Goal: Information Seeking & Learning: Learn about a topic

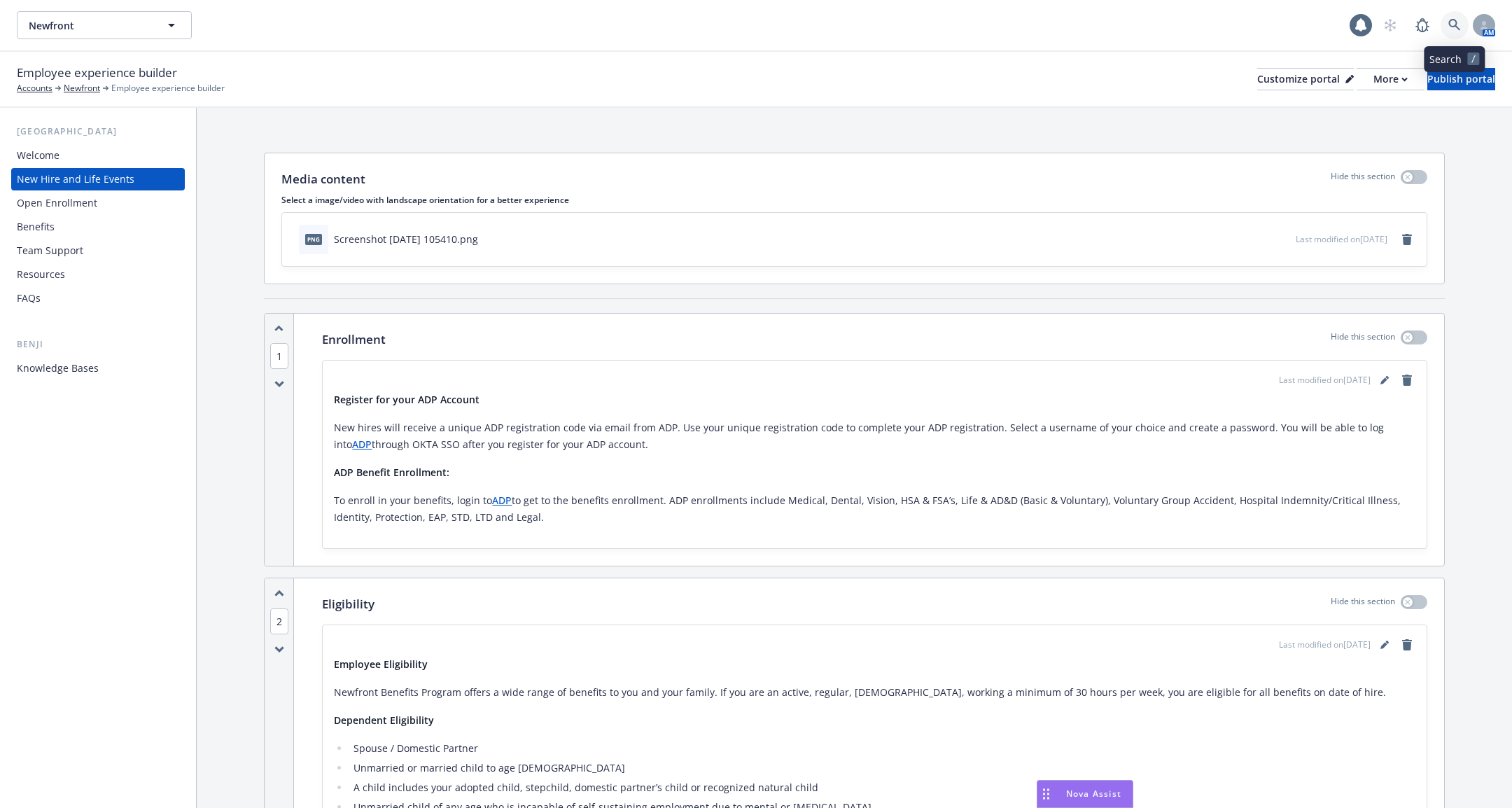
click at [1452, 34] on link at bounding box center [1455, 25] width 28 height 28
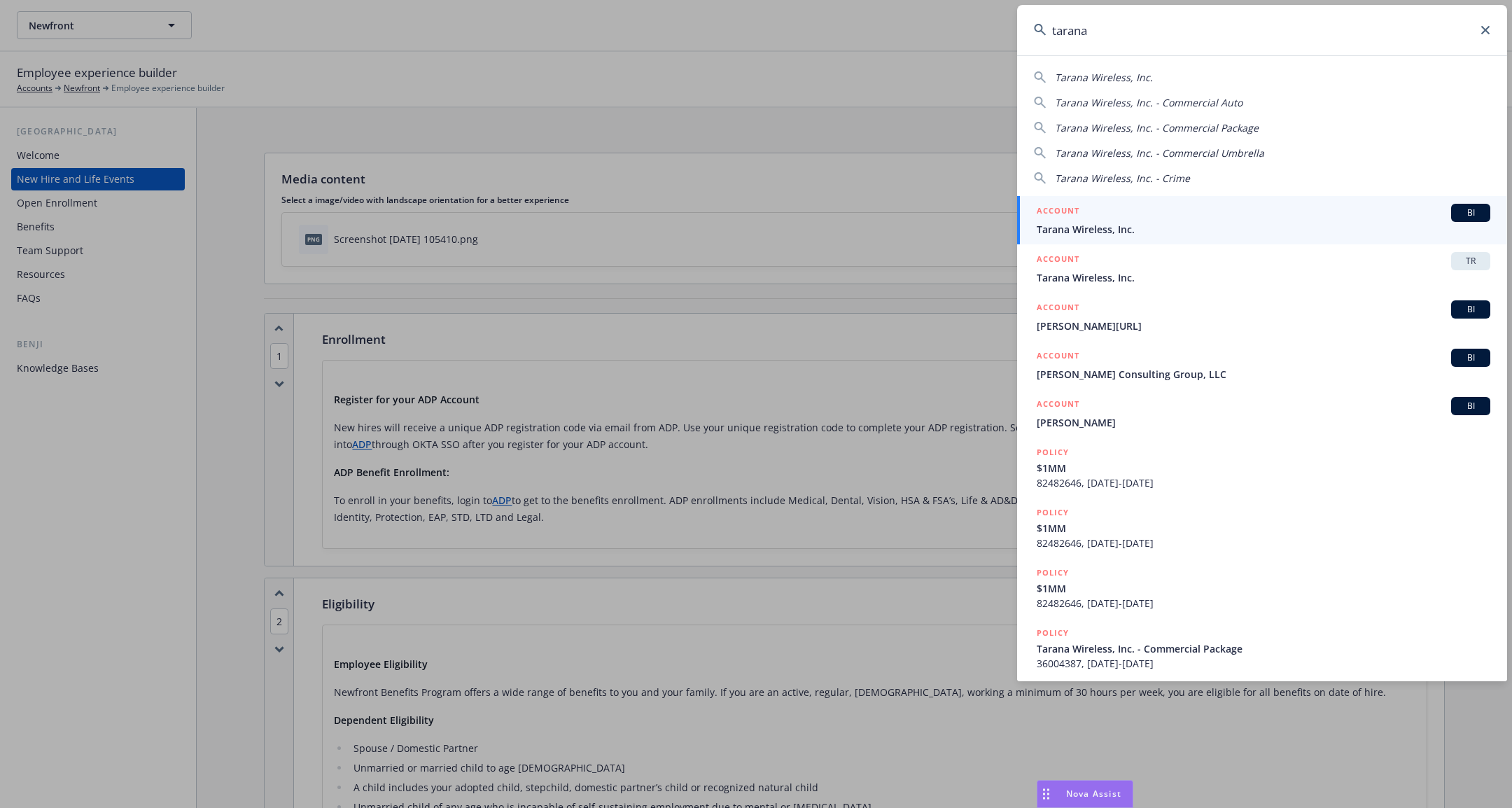
type input "tarana"
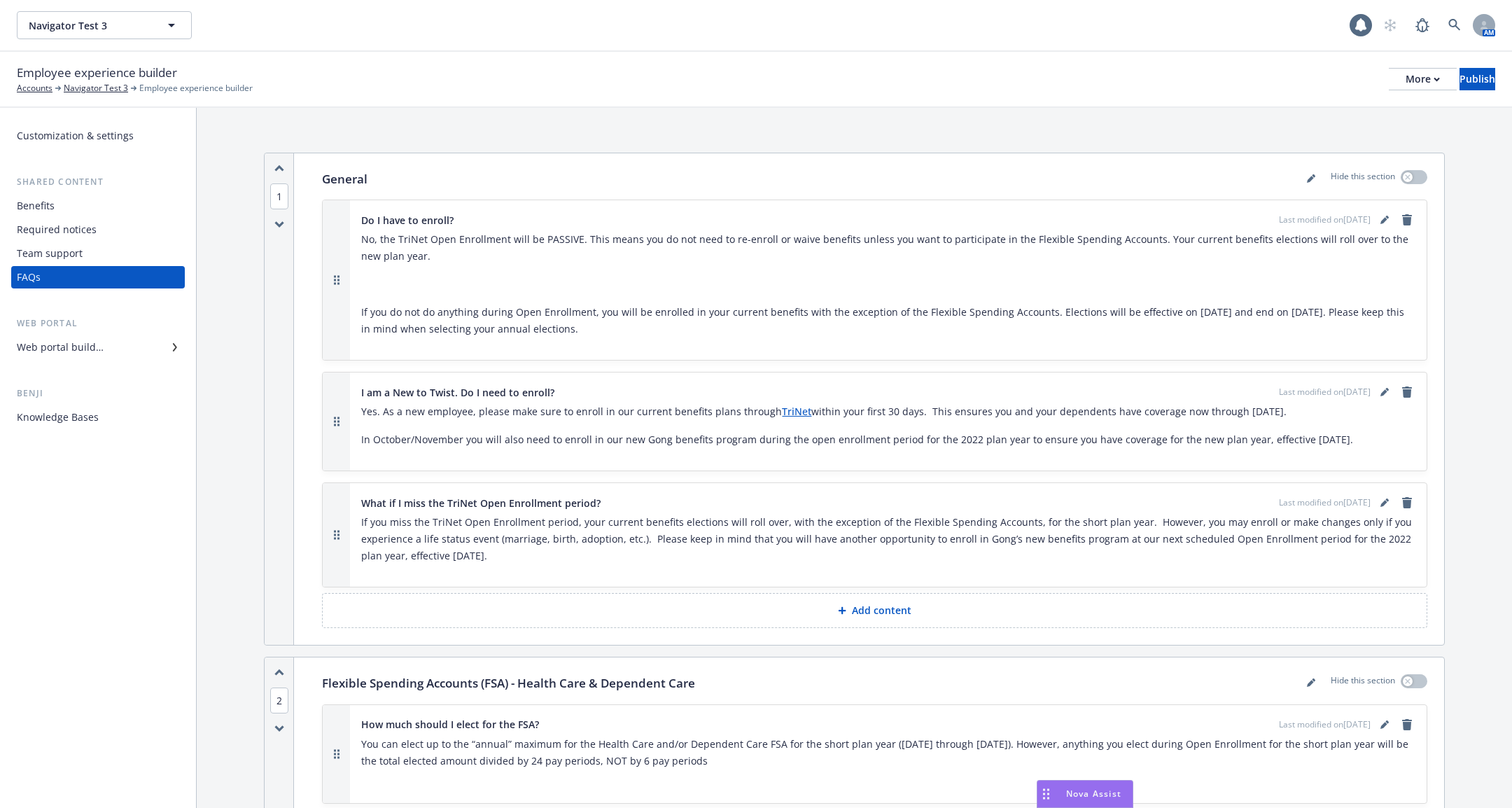
click at [93, 423] on div "Knowledge Bases" at bounding box center [57, 418] width 82 height 23
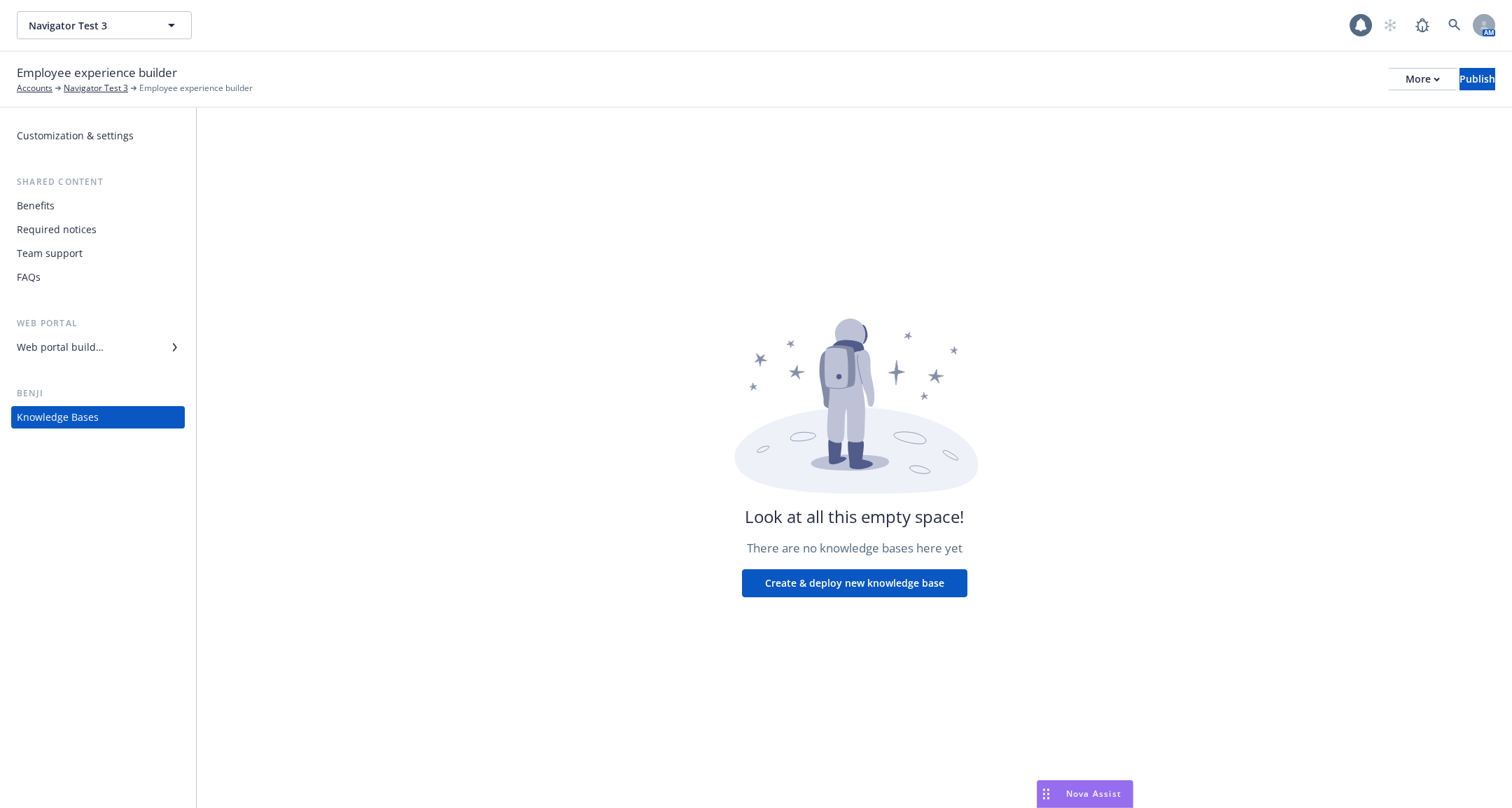
click at [141, 141] on div "Customization & settings" at bounding box center [98, 136] width 163 height 23
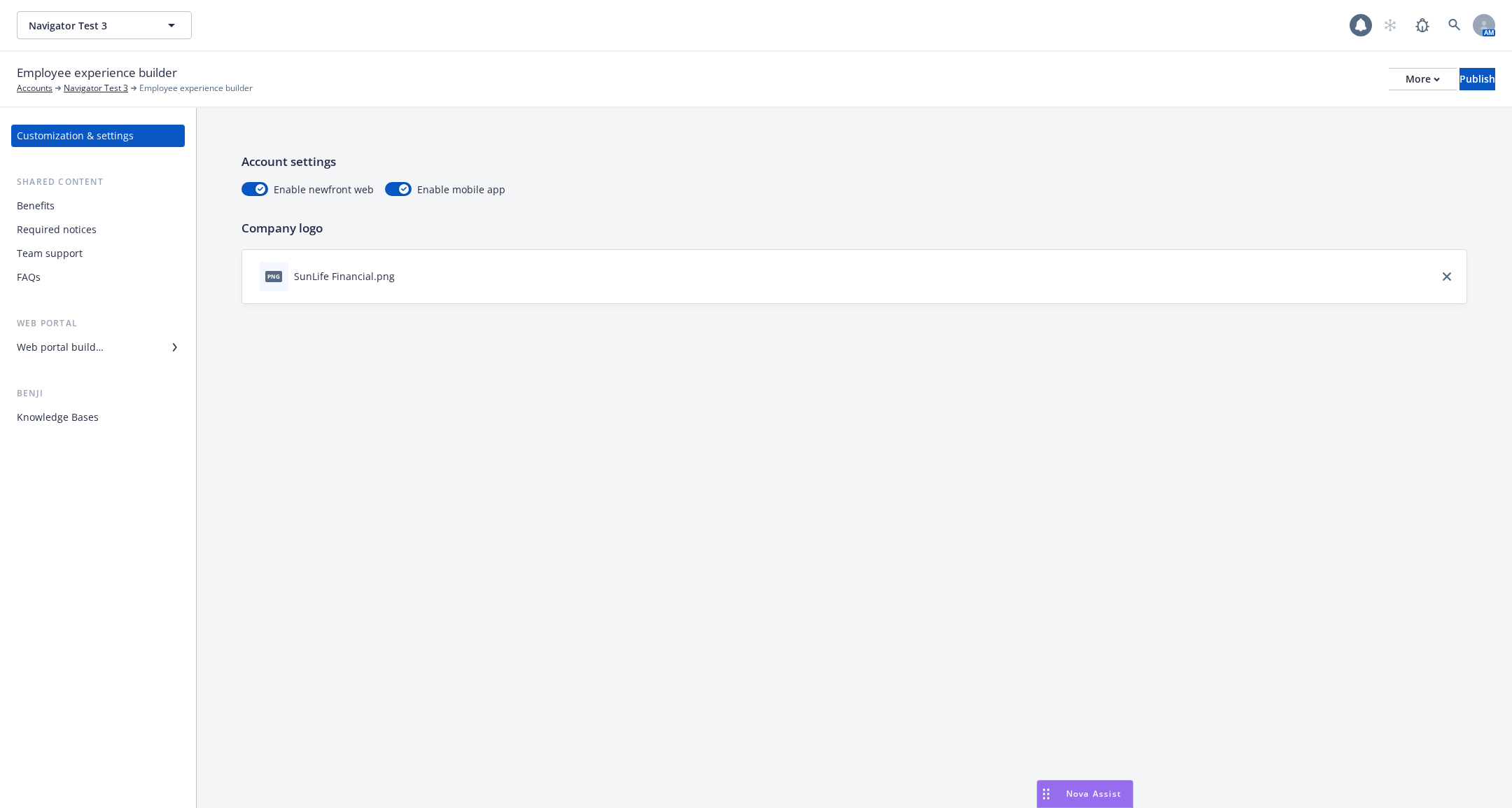
click at [117, 202] on div "Benefits" at bounding box center [98, 206] width 163 height 23
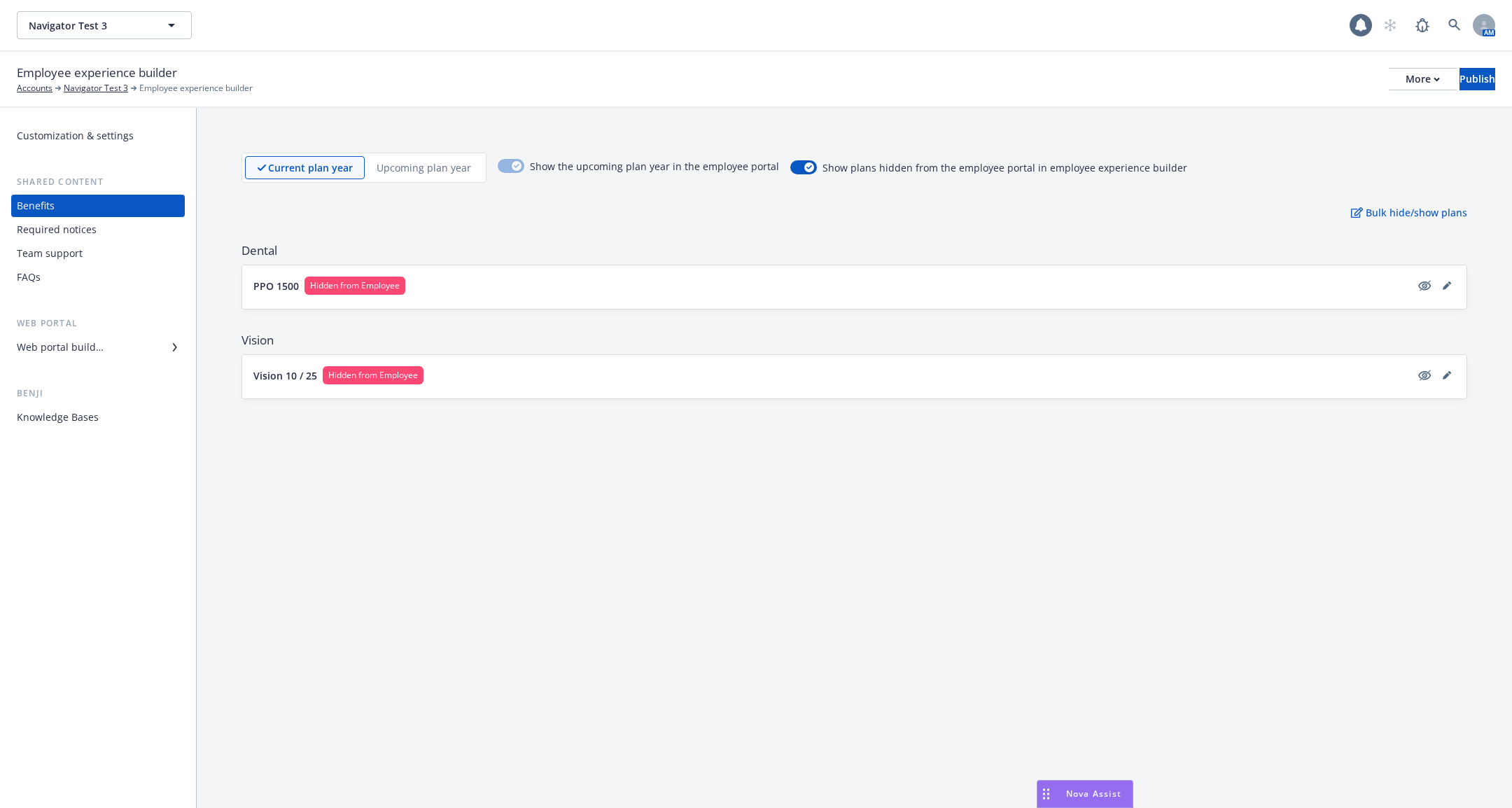
click at [113, 351] on div "Web portal builder" at bounding box center [98, 347] width 163 height 23
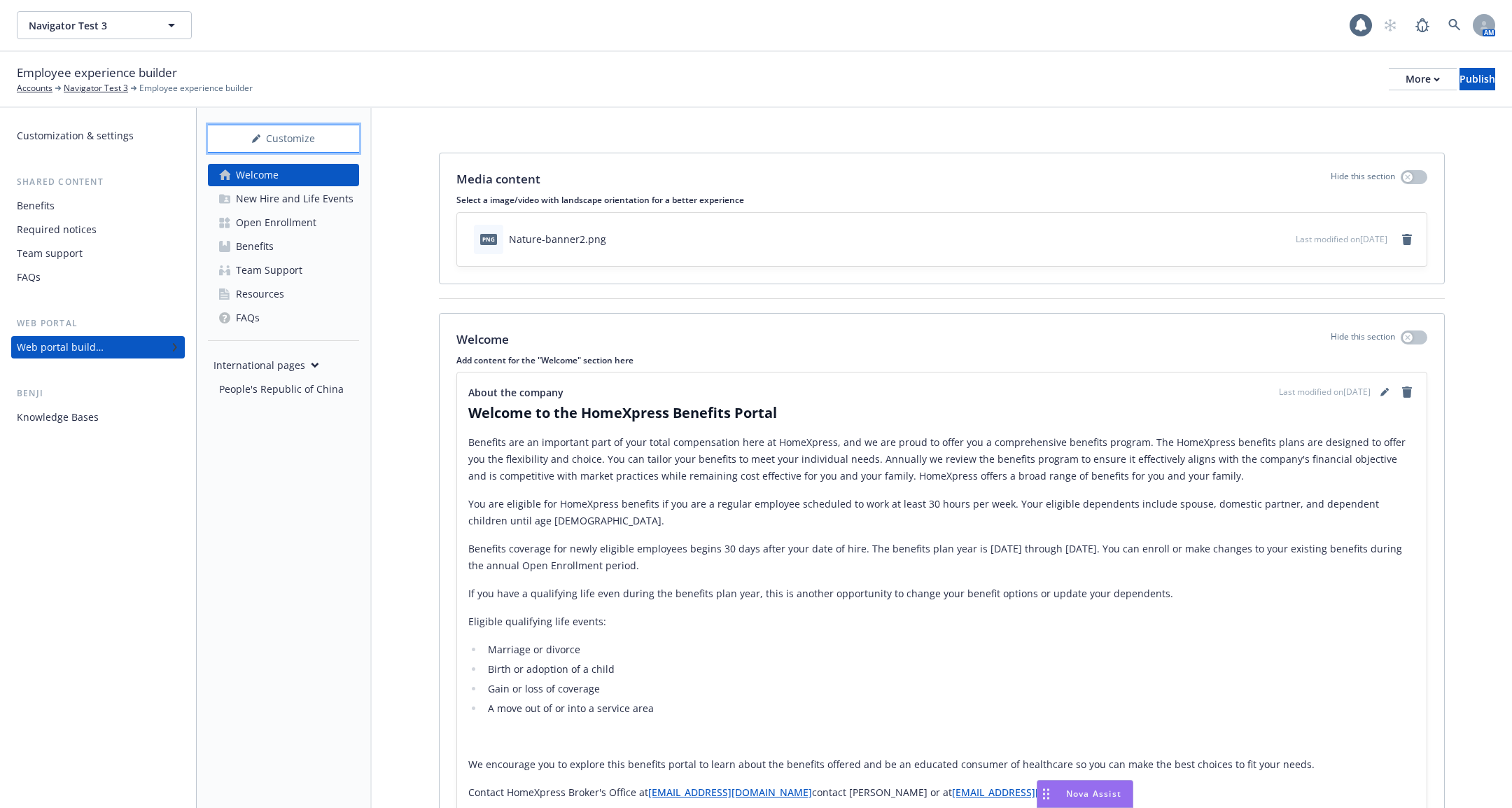
click at [300, 151] on div "Customize" at bounding box center [283, 138] width 151 height 27
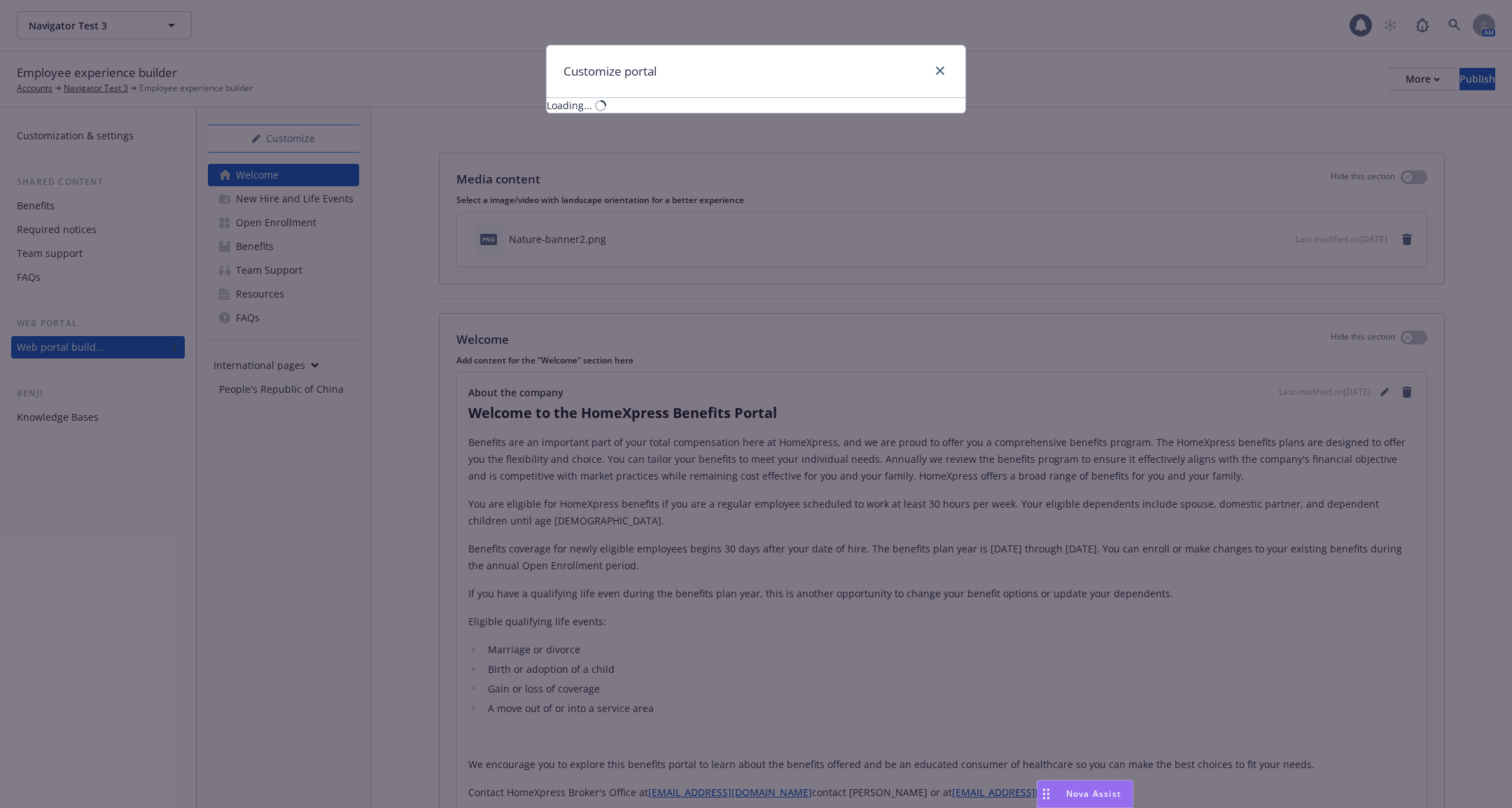
click at [300, 151] on div "Customize portal Loading..." at bounding box center [756, 404] width 1512 height 808
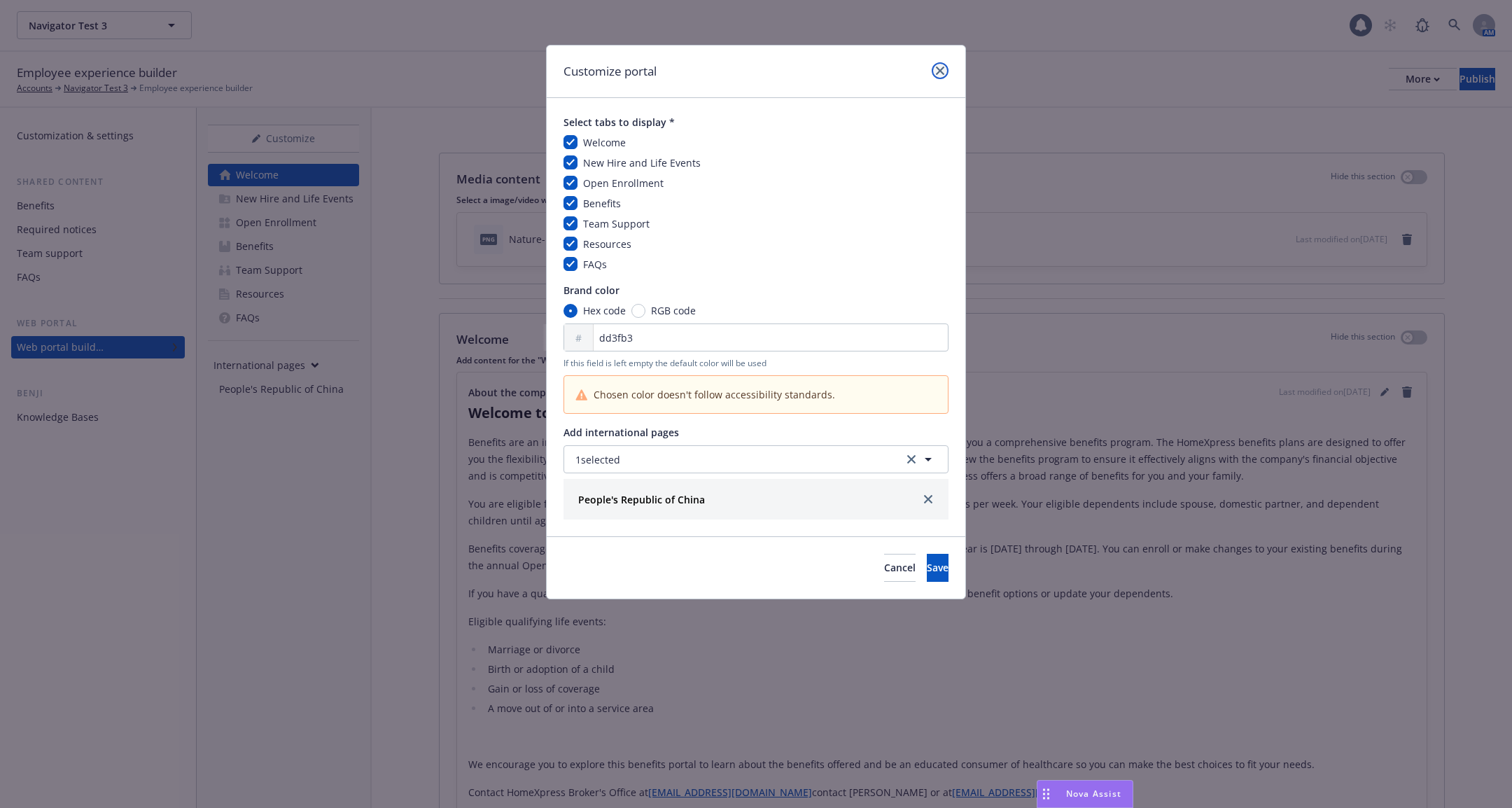
click at [945, 65] on link "close" at bounding box center [940, 70] width 17 height 17
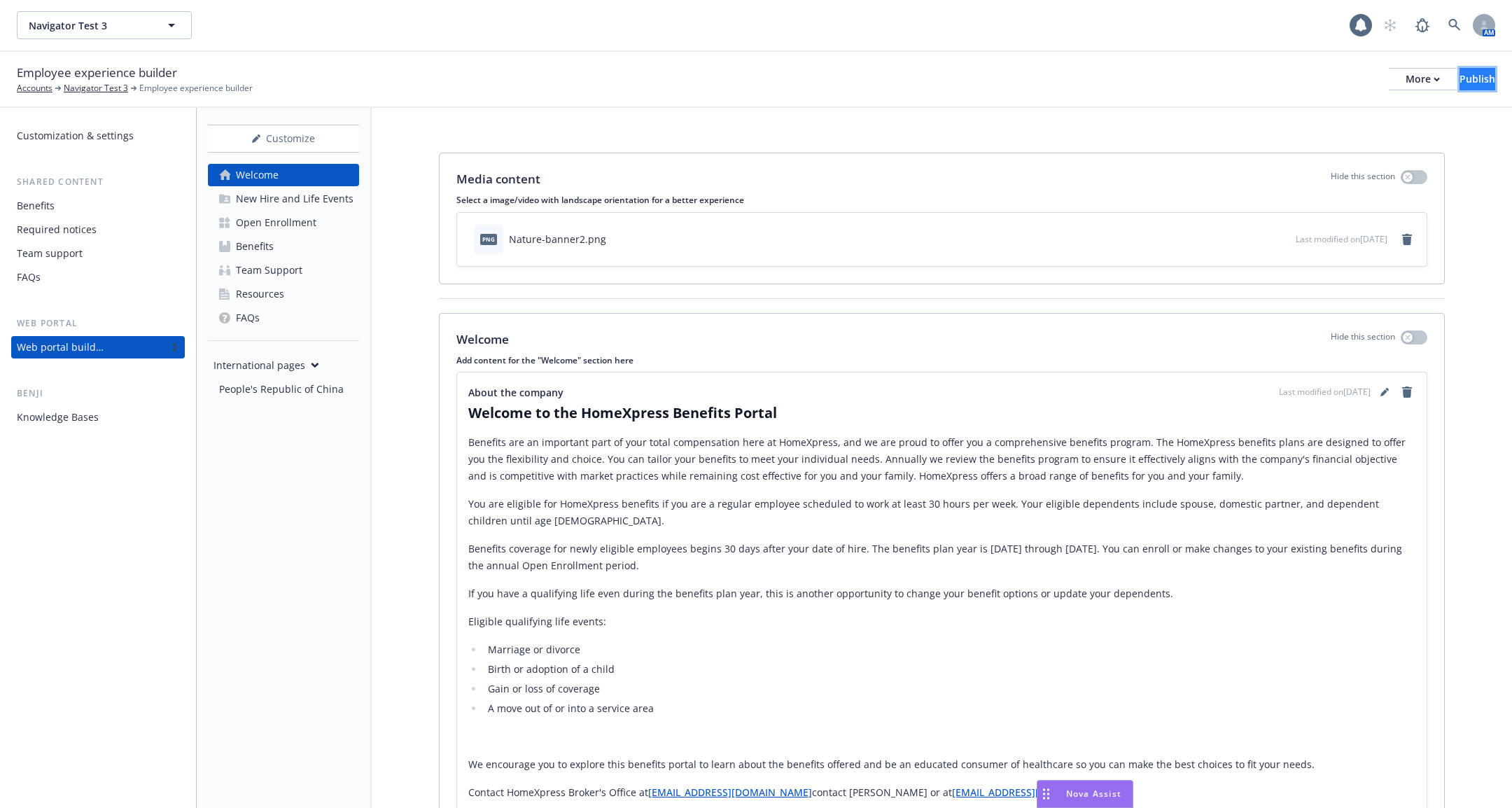
click at [1459, 79] on div "Publish" at bounding box center [1477, 79] width 36 height 21
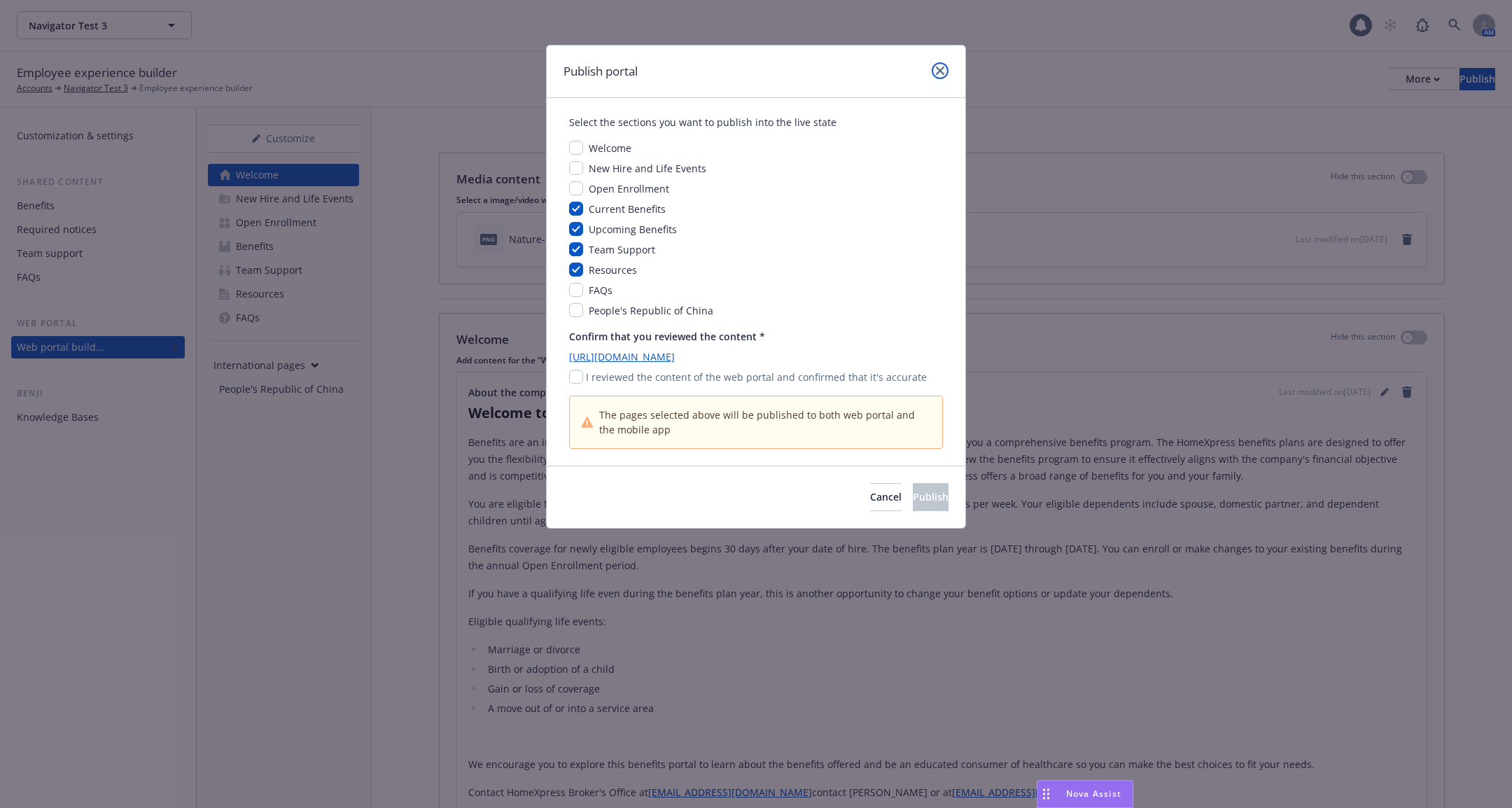
click at [937, 68] on icon "close" at bounding box center [940, 70] width 8 height 8
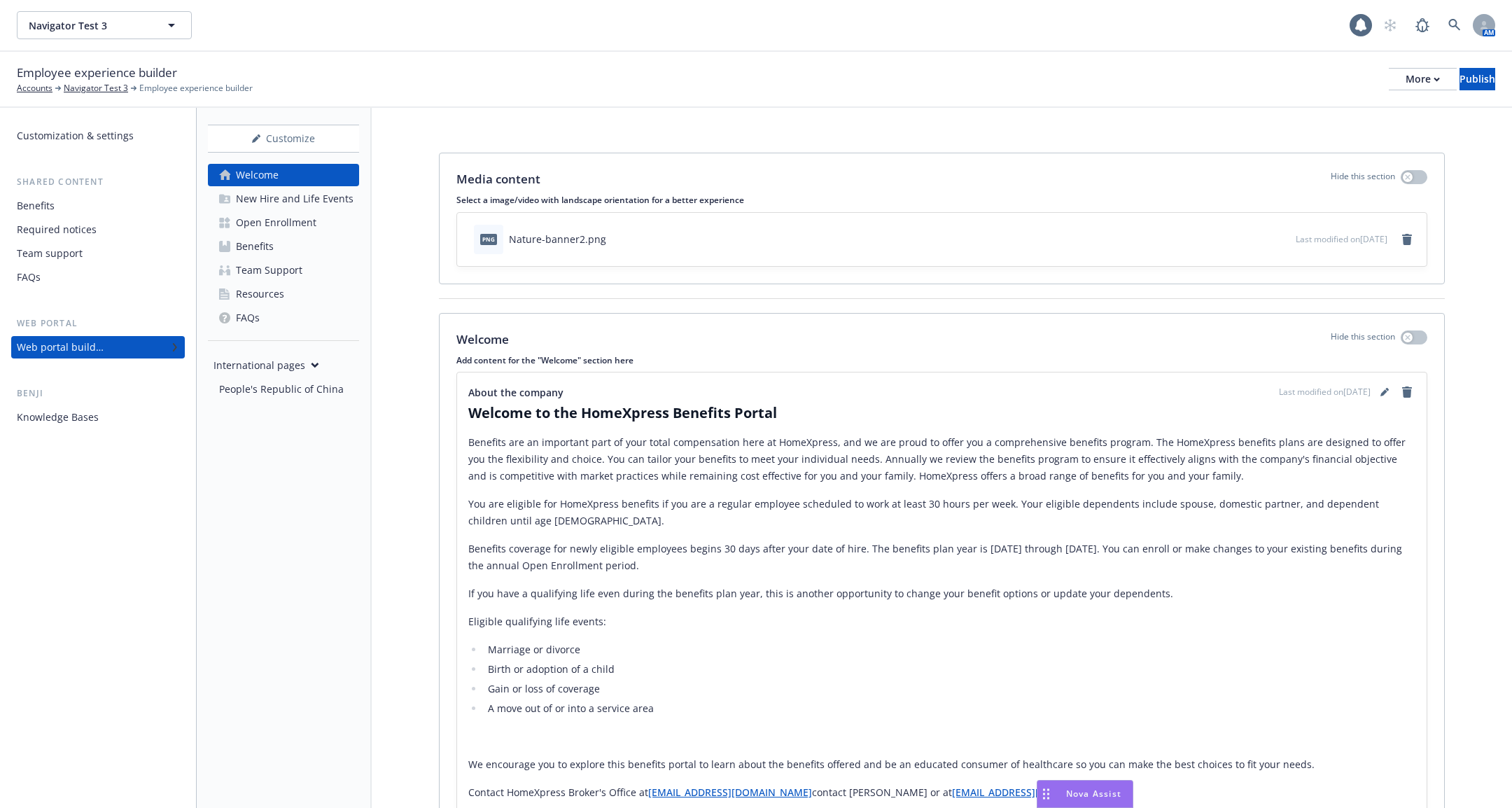
click at [1436, 66] on div "Employee experience builder Accounts Navigator Test 3 Employee experience build…" at bounding box center [756, 79] width 1478 height 31
click at [1459, 80] on button "Publish" at bounding box center [1477, 79] width 36 height 23
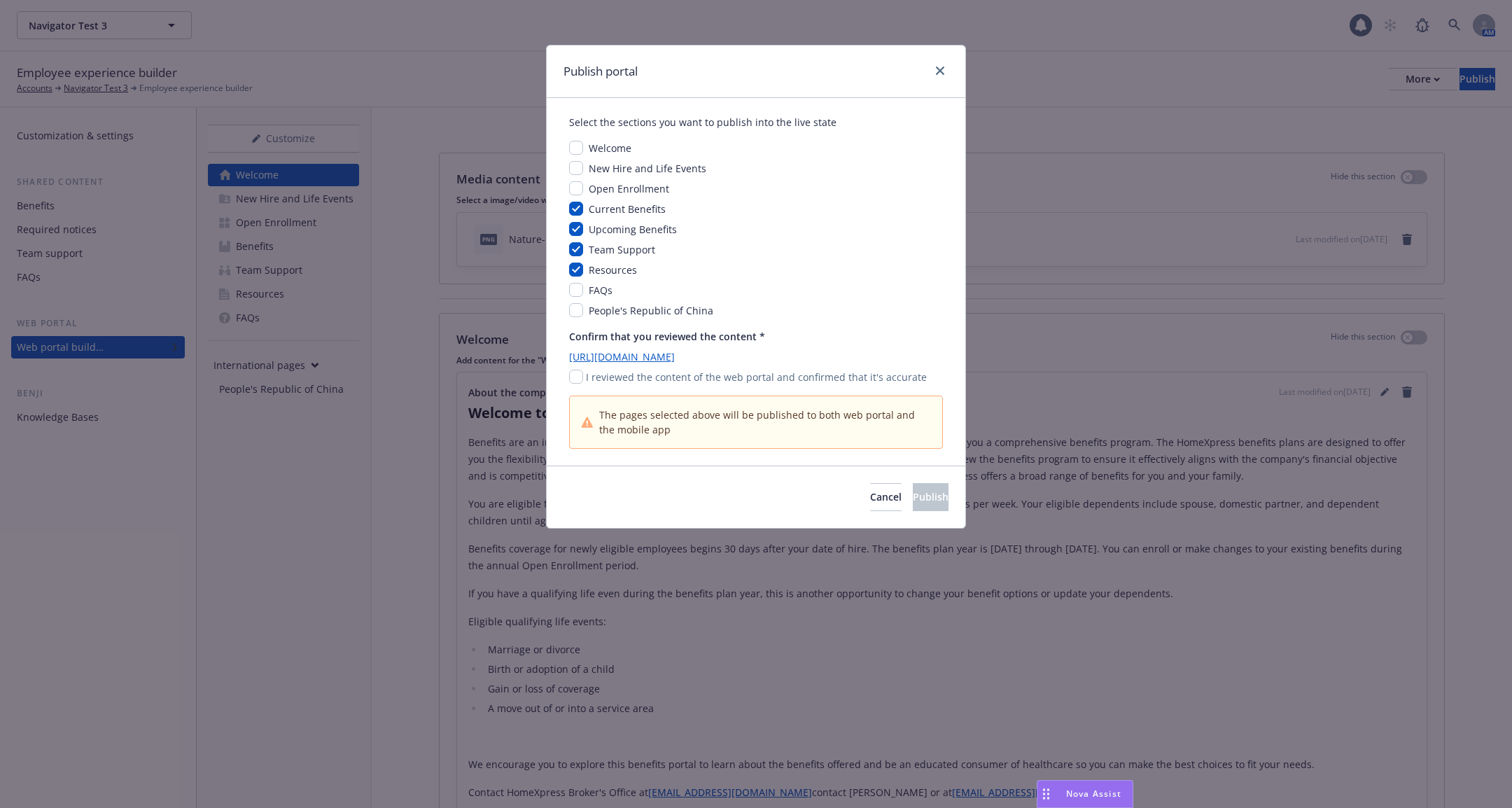
click at [1187, 166] on div "Publish portal Select the sections you want to publish into the live state Welc…" at bounding box center [756, 404] width 1512 height 808
click at [935, 66] on link "close" at bounding box center [940, 70] width 17 height 17
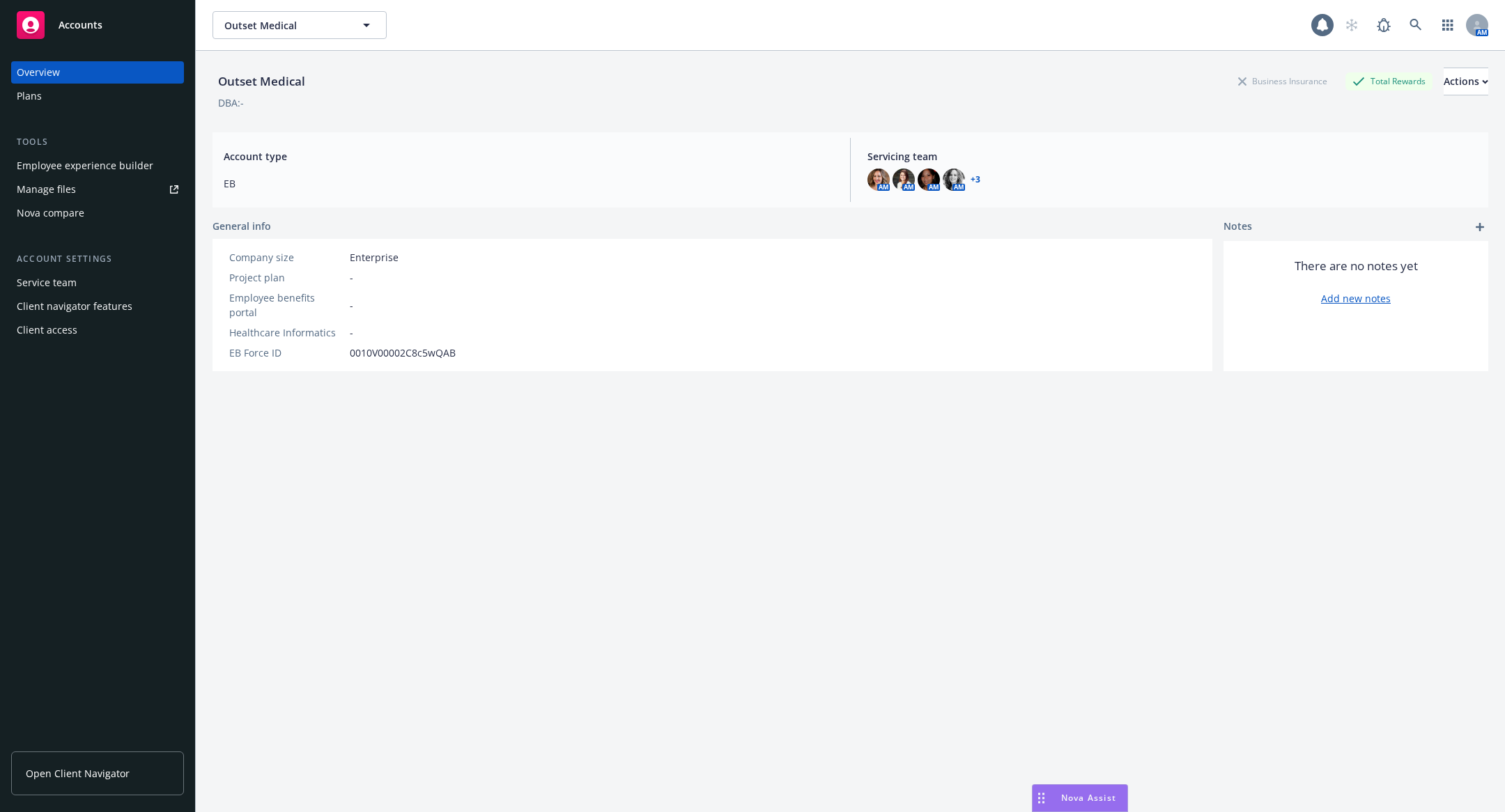
click at [118, 176] on div "Employee experience builder" at bounding box center [85, 166] width 136 height 23
click at [138, 767] on link "Open Client Navigator" at bounding box center [97, 773] width 172 height 44
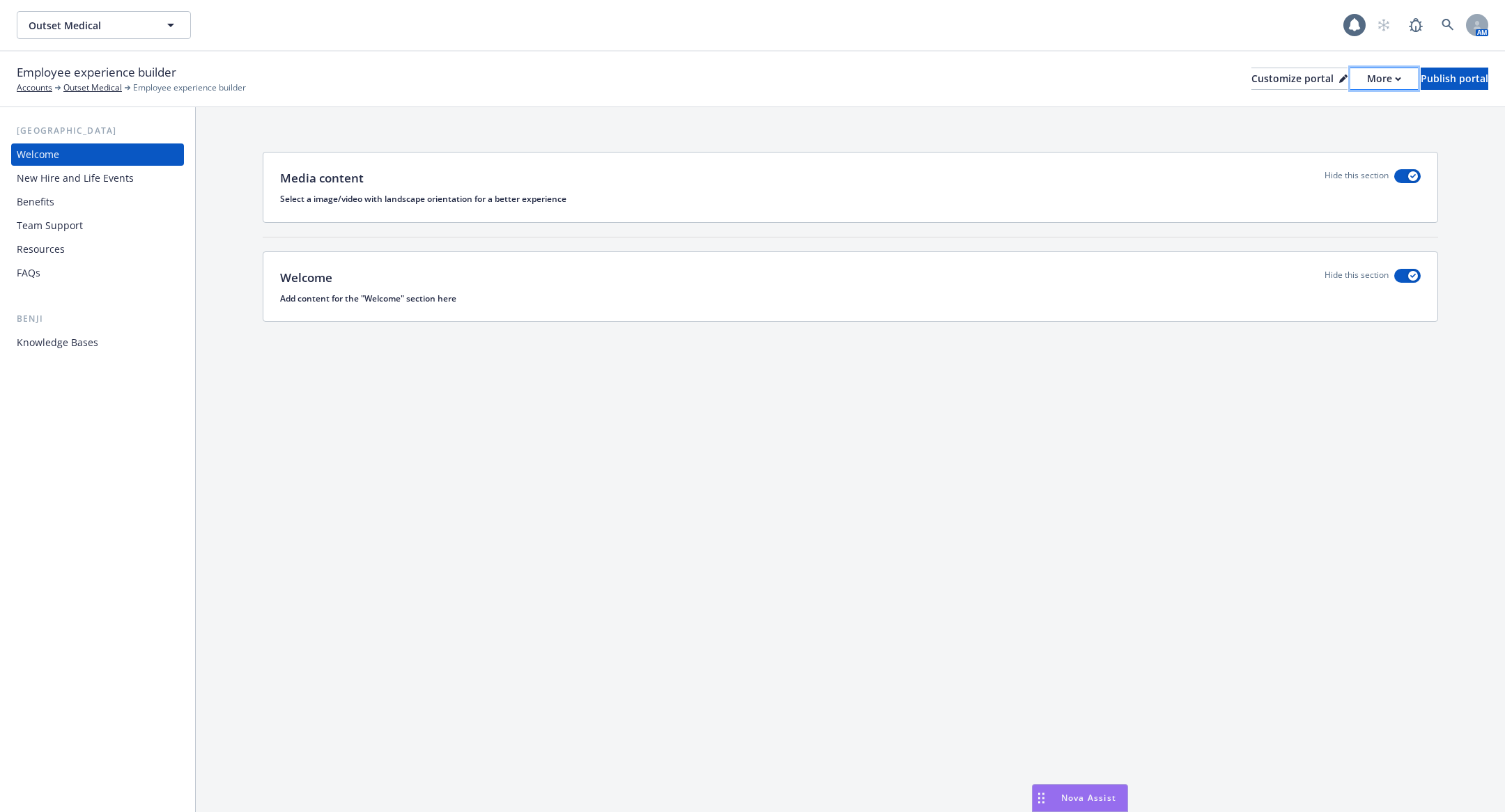
click at [1395, 81] on icon "button" at bounding box center [1398, 79] width 6 height 5
click at [1332, 135] on link "Copy portal link" at bounding box center [1310, 138] width 126 height 28
click at [1395, 77] on icon "button" at bounding box center [1398, 79] width 6 height 5
click at [1332, 140] on link "Copy portal link" at bounding box center [1310, 138] width 126 height 28
click at [98, 204] on div "Benefits" at bounding box center [97, 202] width 162 height 23
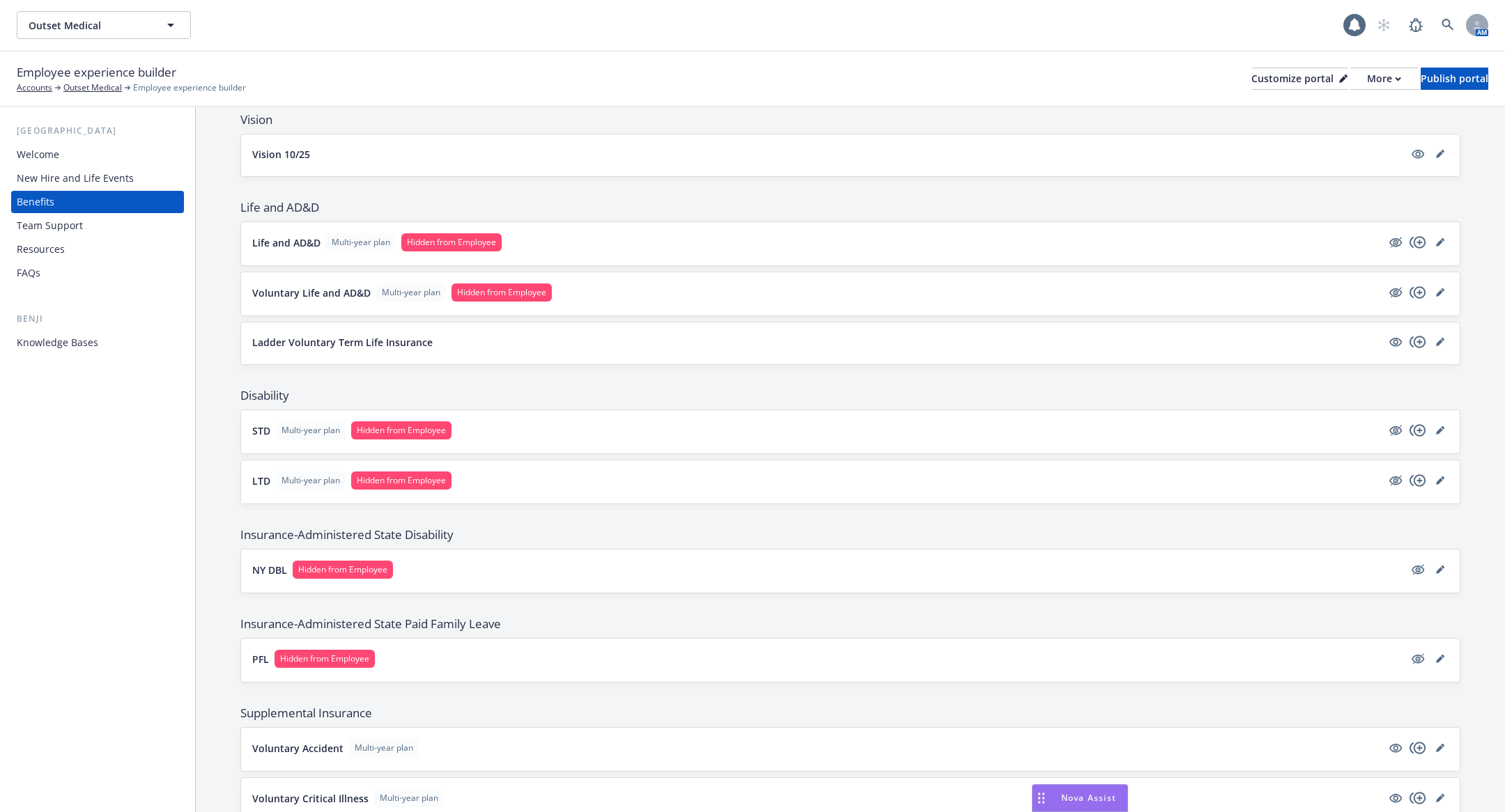
scroll to position [611, 0]
click at [342, 284] on p "Voluntary Life and AD&D" at bounding box center [311, 292] width 118 height 14
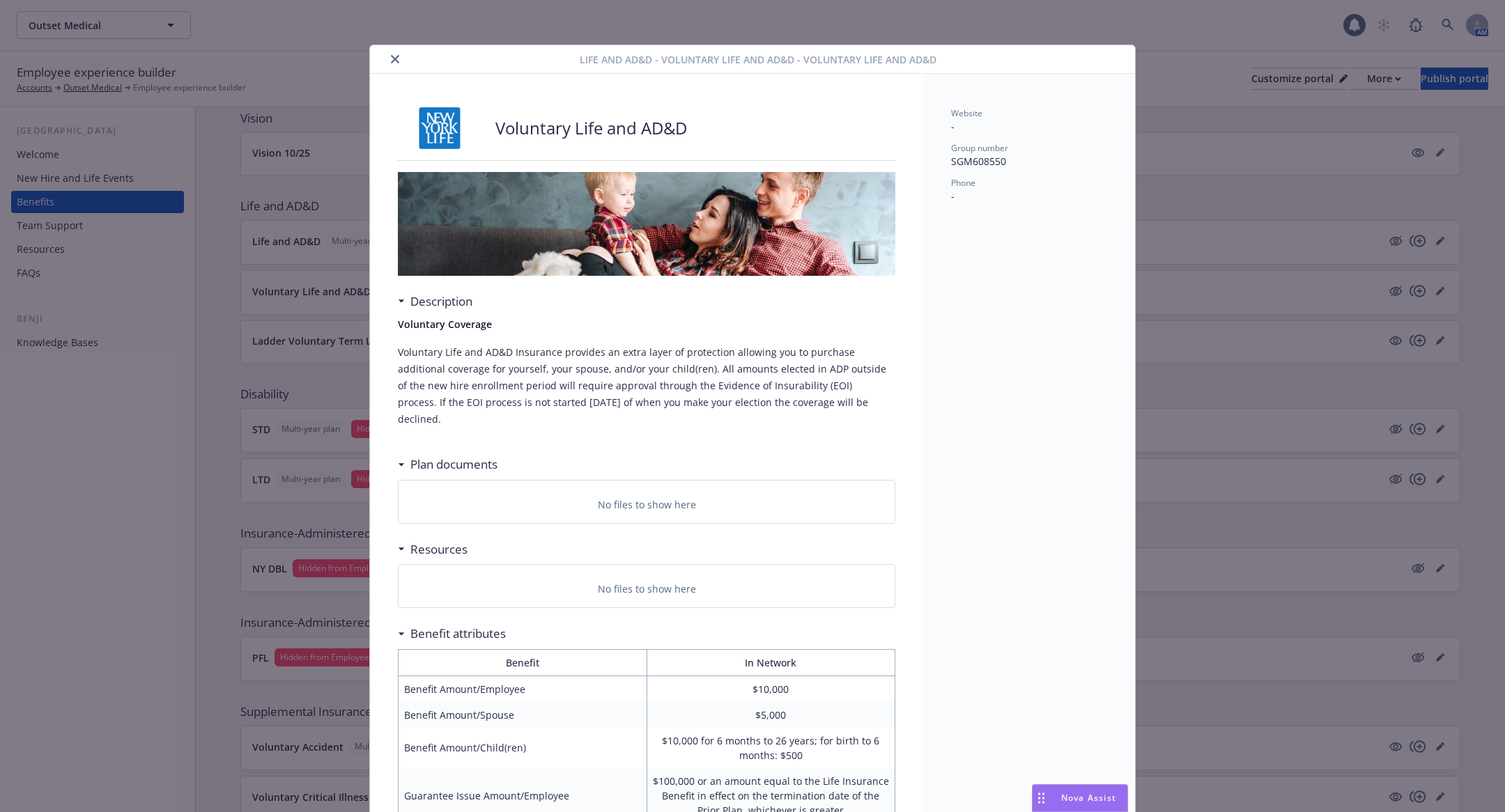
scroll to position [41, 0]
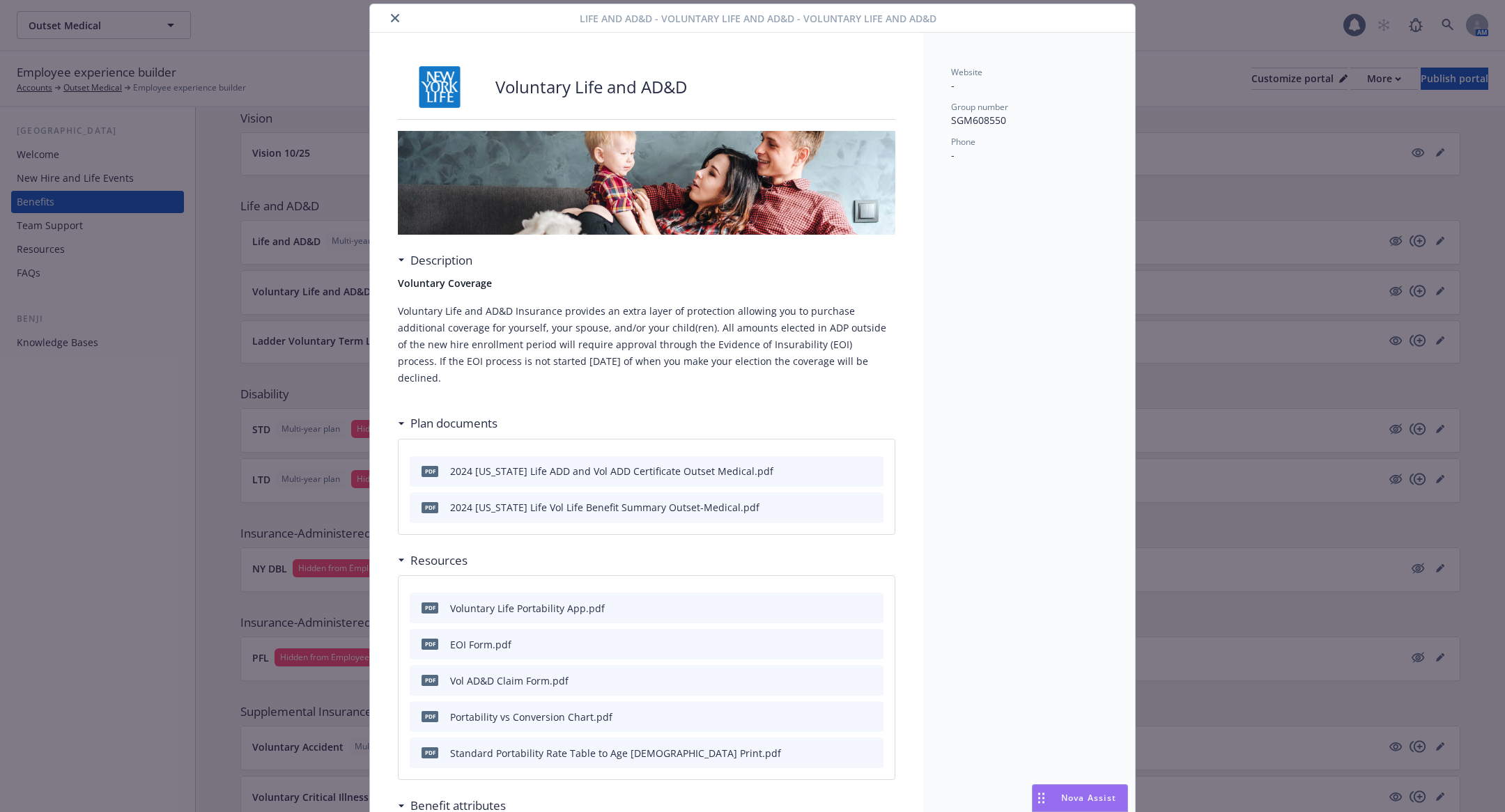
click at [317, 486] on div "Life and AD&D - Voluntary Life and AD&D - Voluntary Life and AD&D Voluntary Lif…" at bounding box center [752, 406] width 1505 height 812
click at [394, 23] on button "close" at bounding box center [395, 18] width 17 height 17
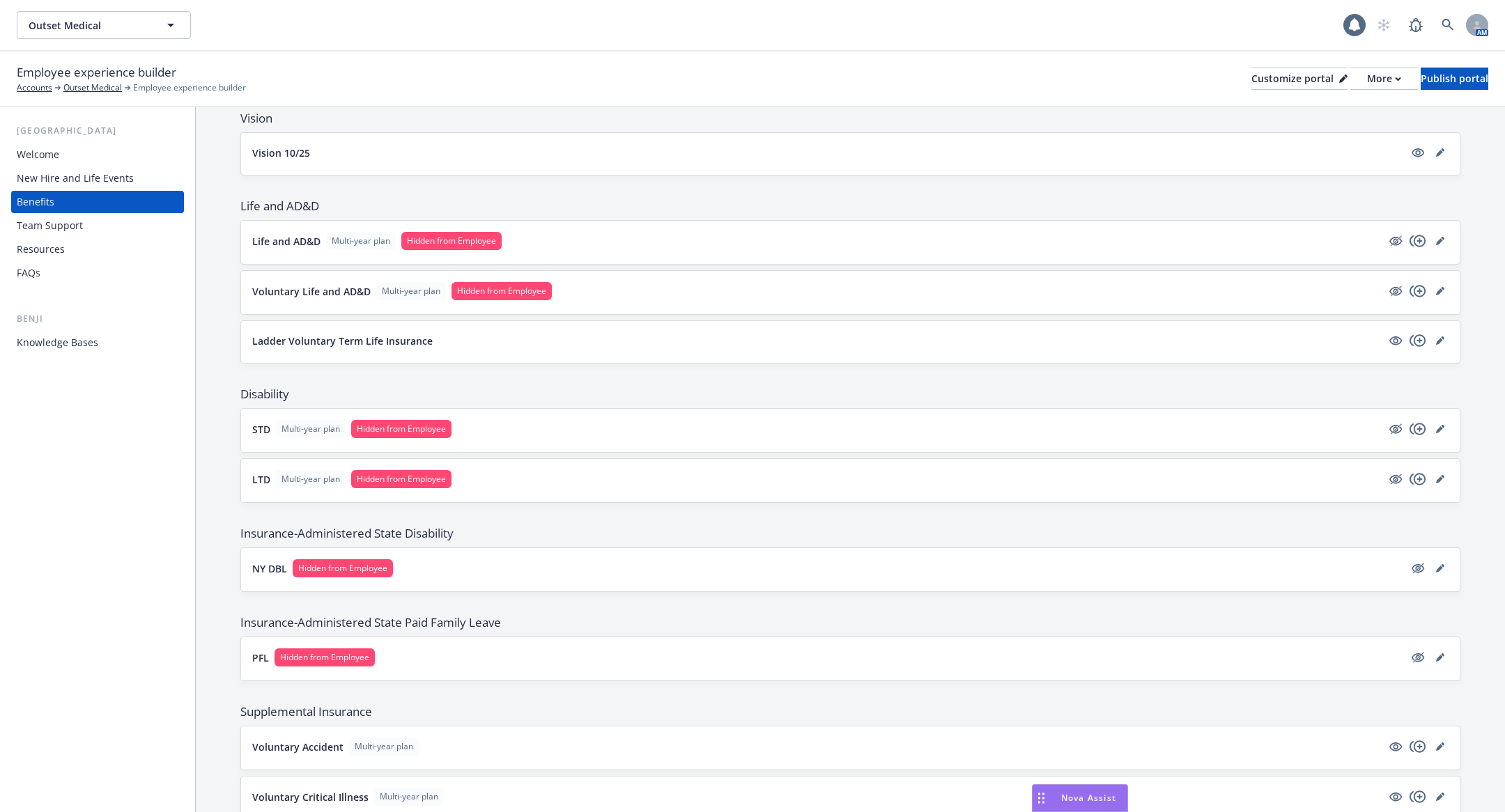
click at [350, 338] on p "Ladder Voluntary Term Life Insurance" at bounding box center [342, 341] width 180 height 14
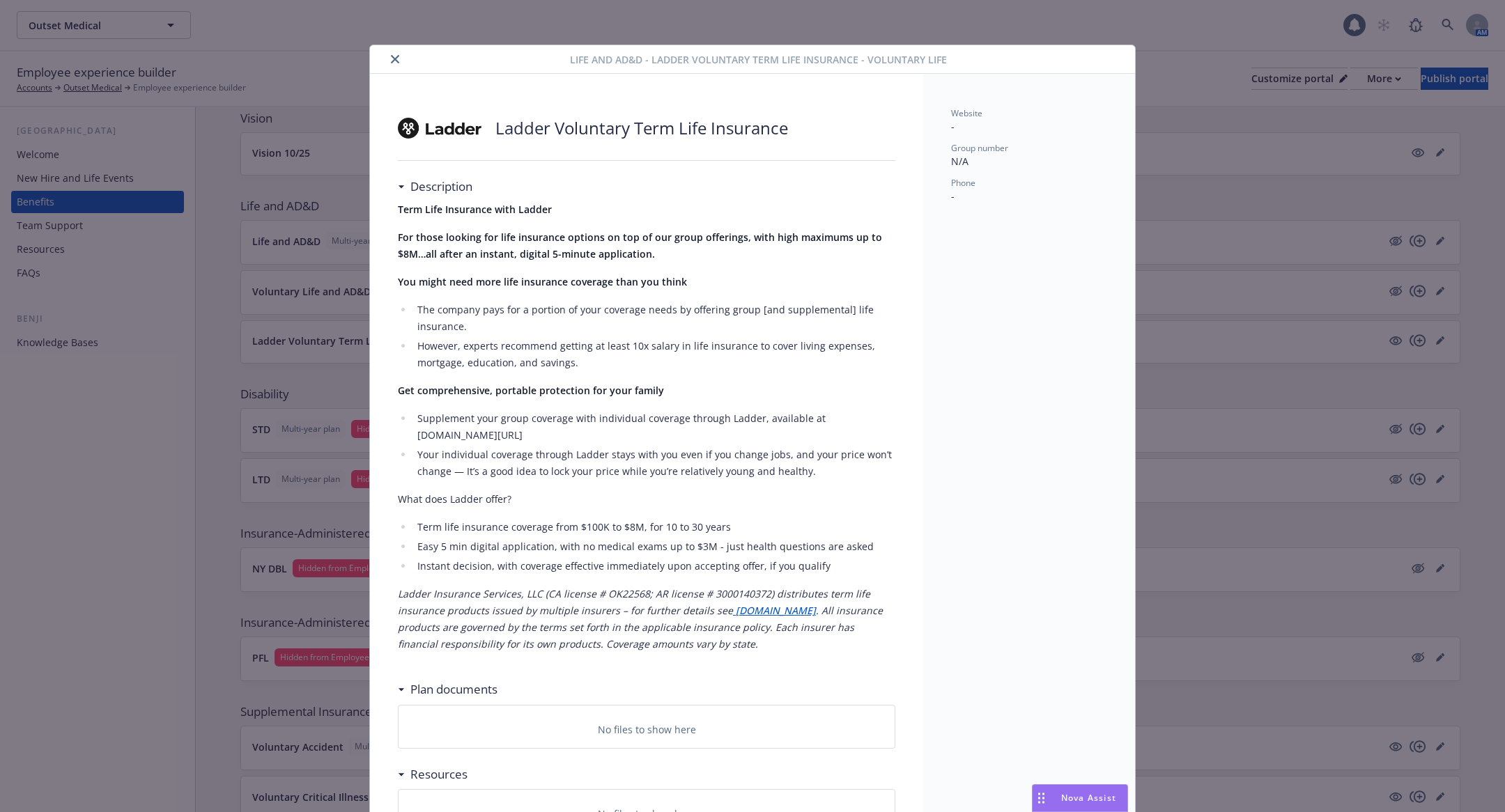
scroll to position [41, 0]
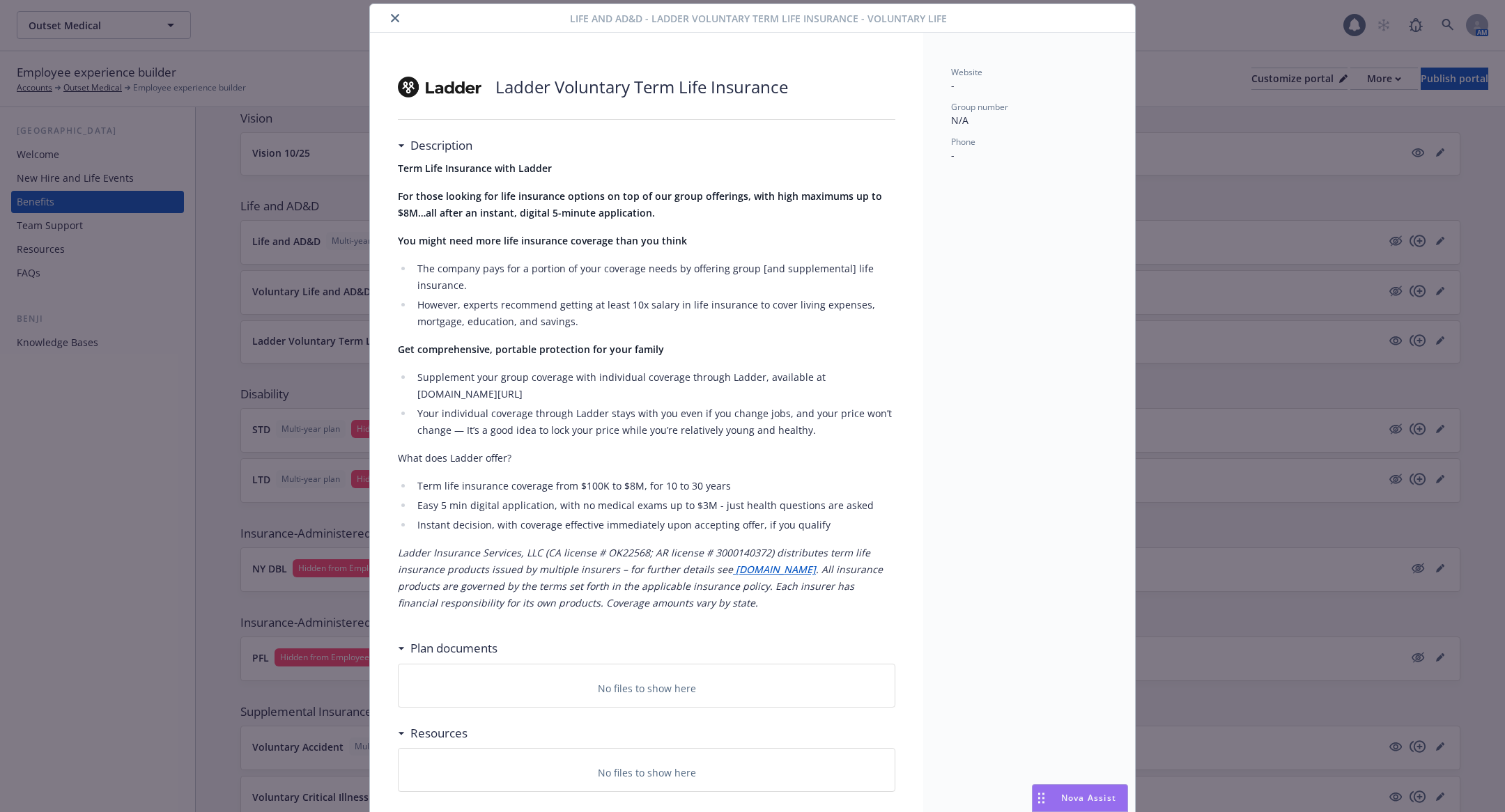
click at [328, 252] on div "Life and AD&D - Ladder Voluntary Term Life Insurance - Voluntary Life Ladder Vo…" at bounding box center [752, 406] width 1505 height 812
click at [394, 18] on icon "close" at bounding box center [395, 18] width 8 height 8
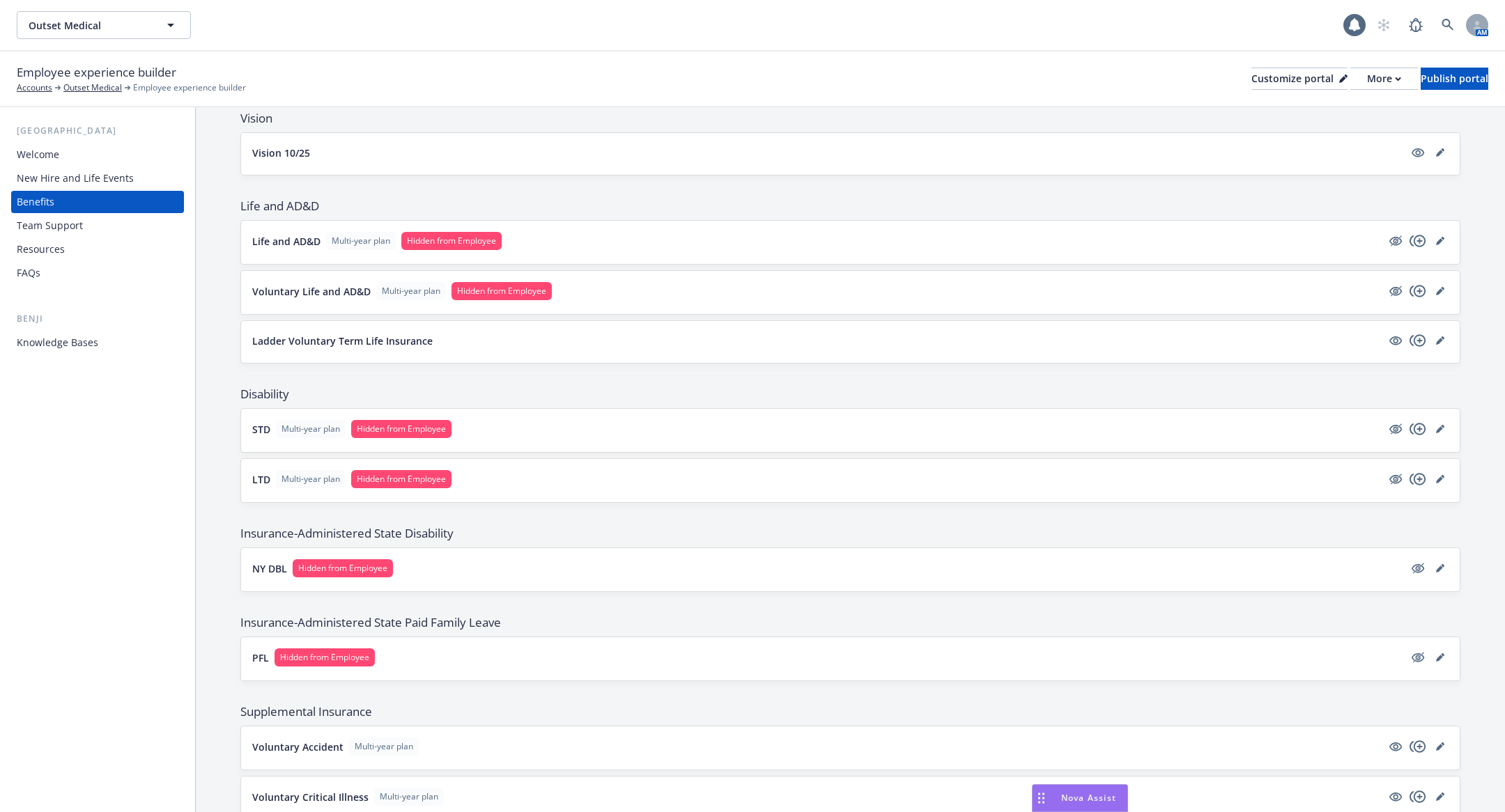
click at [520, 432] on div "STD Multi-year plan Hidden from Employee" at bounding box center [850, 430] width 1196 height 21
click at [366, 285] on p "Voluntary Life and AD&D" at bounding box center [311, 292] width 118 height 14
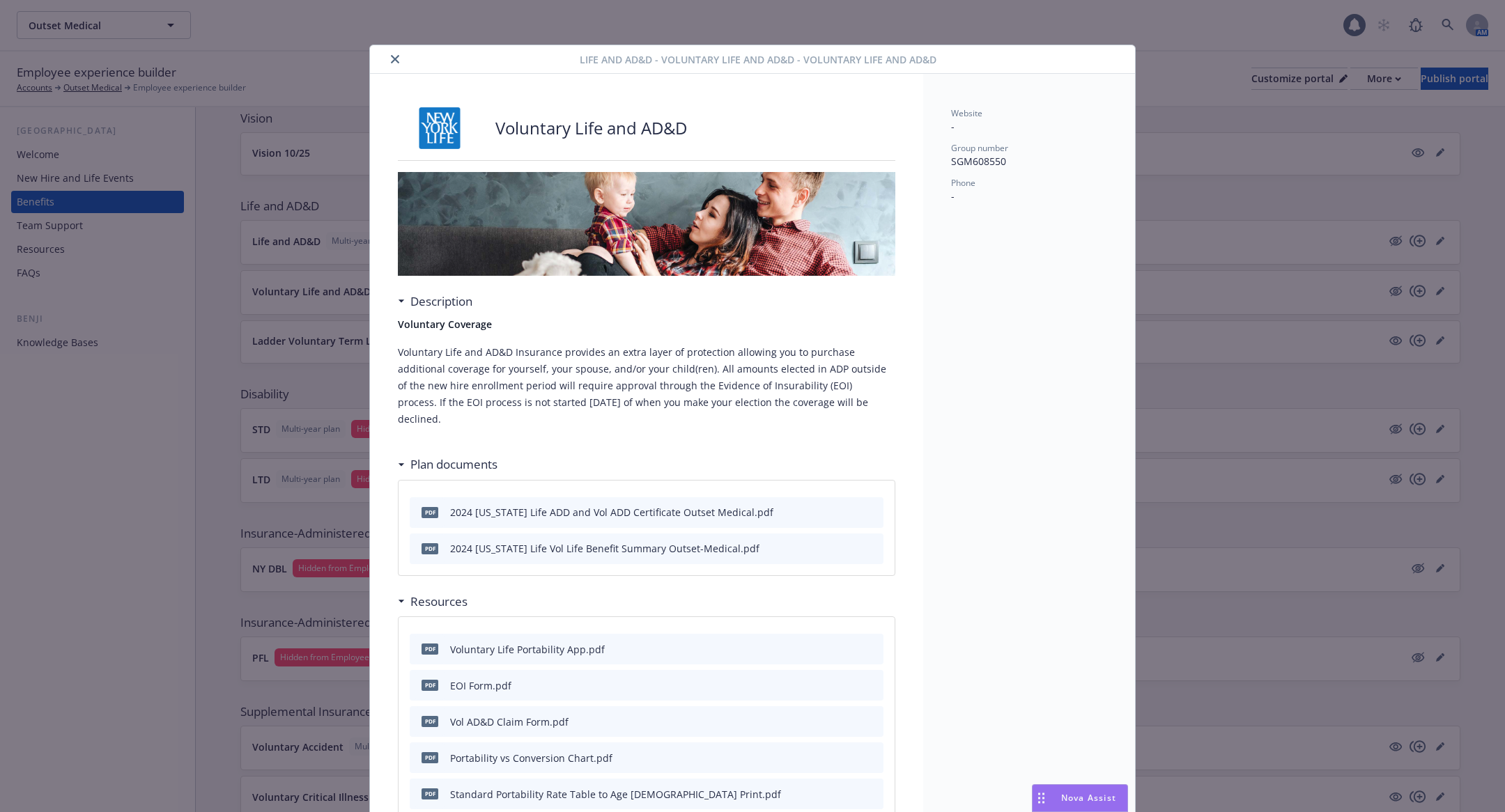
scroll to position [41, 0]
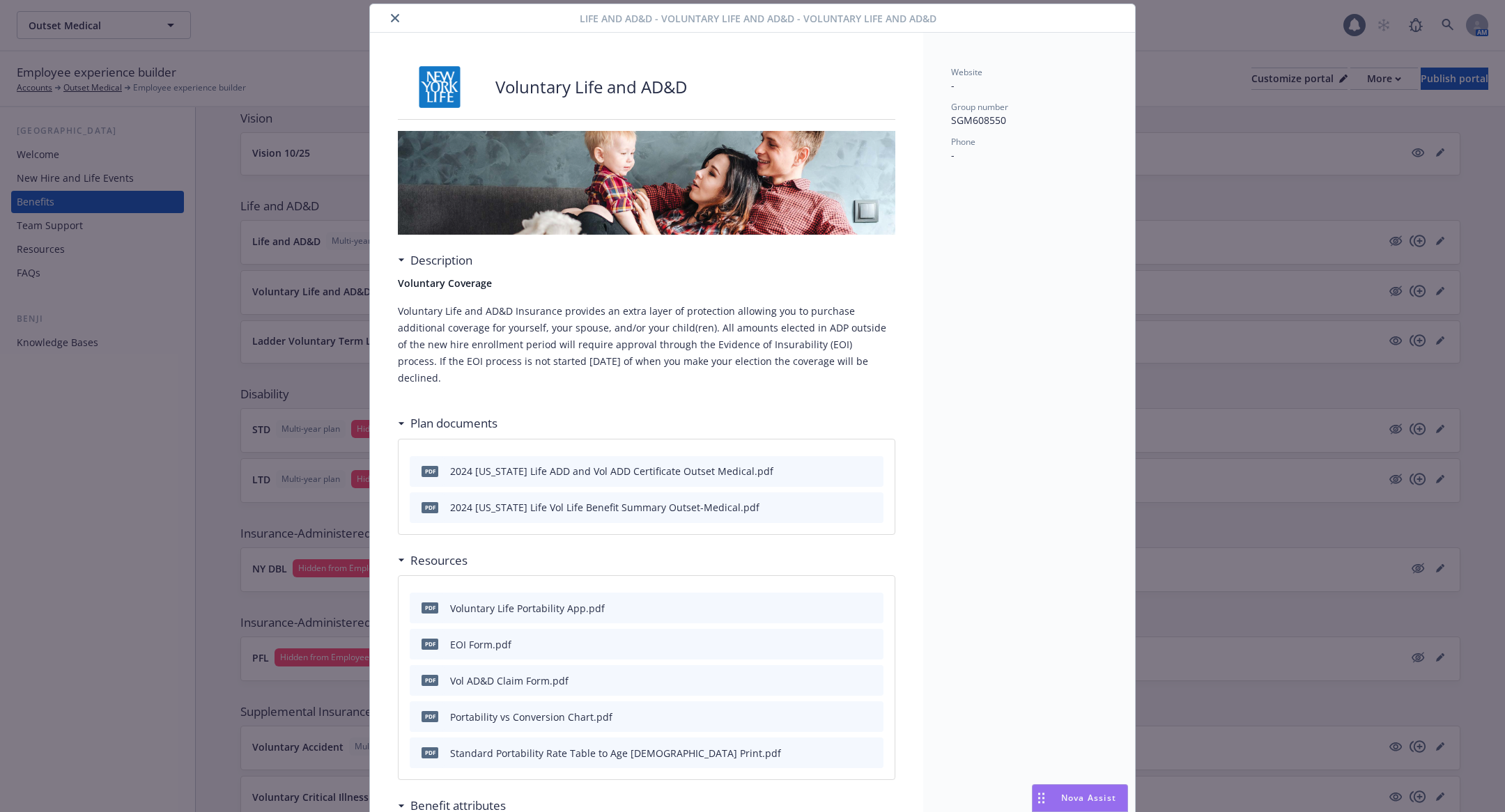
click at [317, 347] on div "Life and AD&D - Voluntary Life and AD&D - Voluntary Life and AD&D Voluntary Lif…" at bounding box center [752, 406] width 1505 height 812
click at [1181, 161] on div "Life and AD&D - Voluntary Life and AD&D - Voluntary Life and AD&D Voluntary Lif…" at bounding box center [752, 406] width 1505 height 812
click at [395, 8] on div "Life and AD&D - Voluntary Life and AD&D - Voluntary Life and AD&D" at bounding box center [752, 18] width 765 height 28
click at [396, 14] on icon "close" at bounding box center [395, 18] width 8 height 8
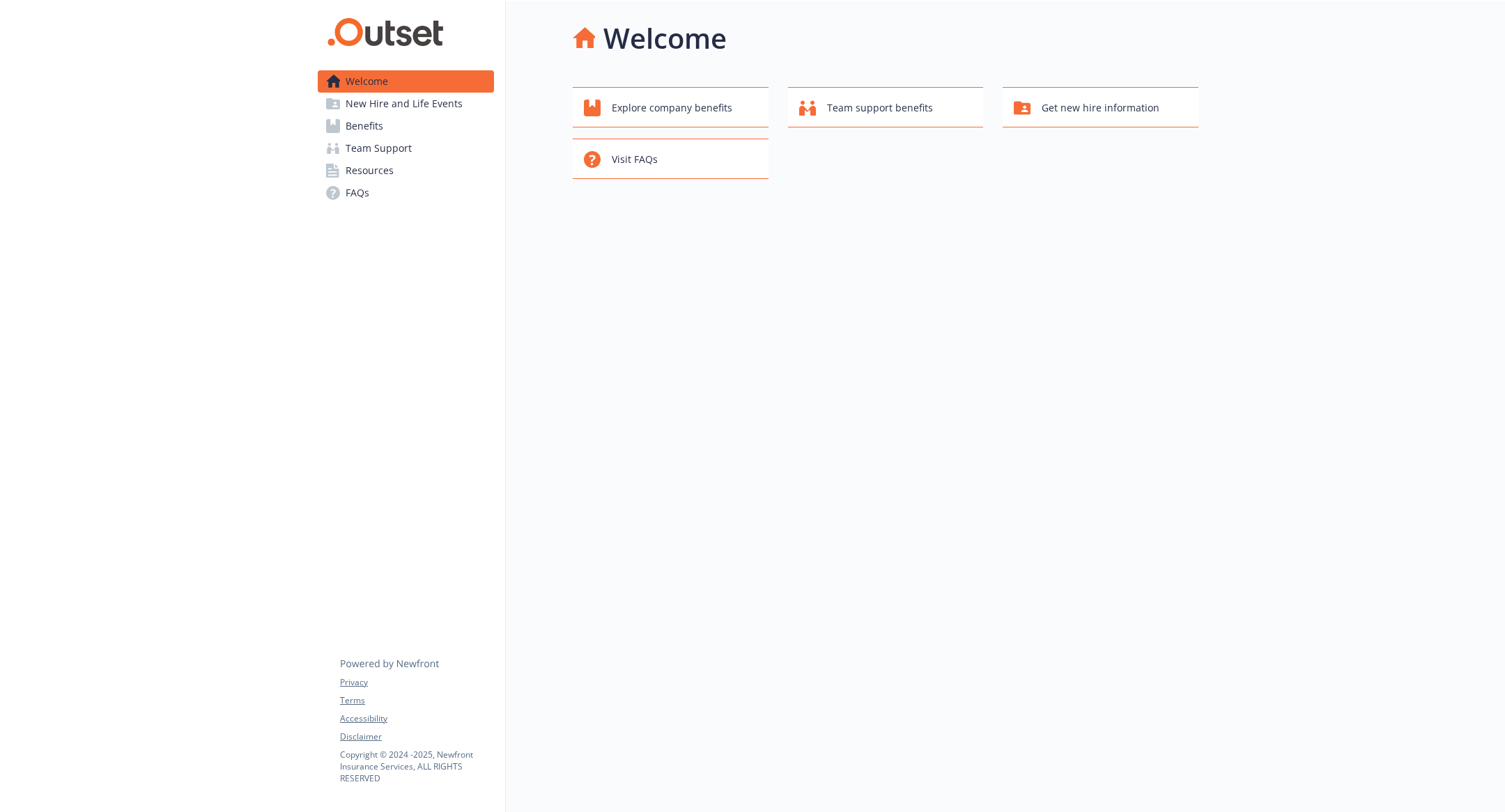
click at [417, 135] on link "Benefits" at bounding box center [405, 126] width 176 height 23
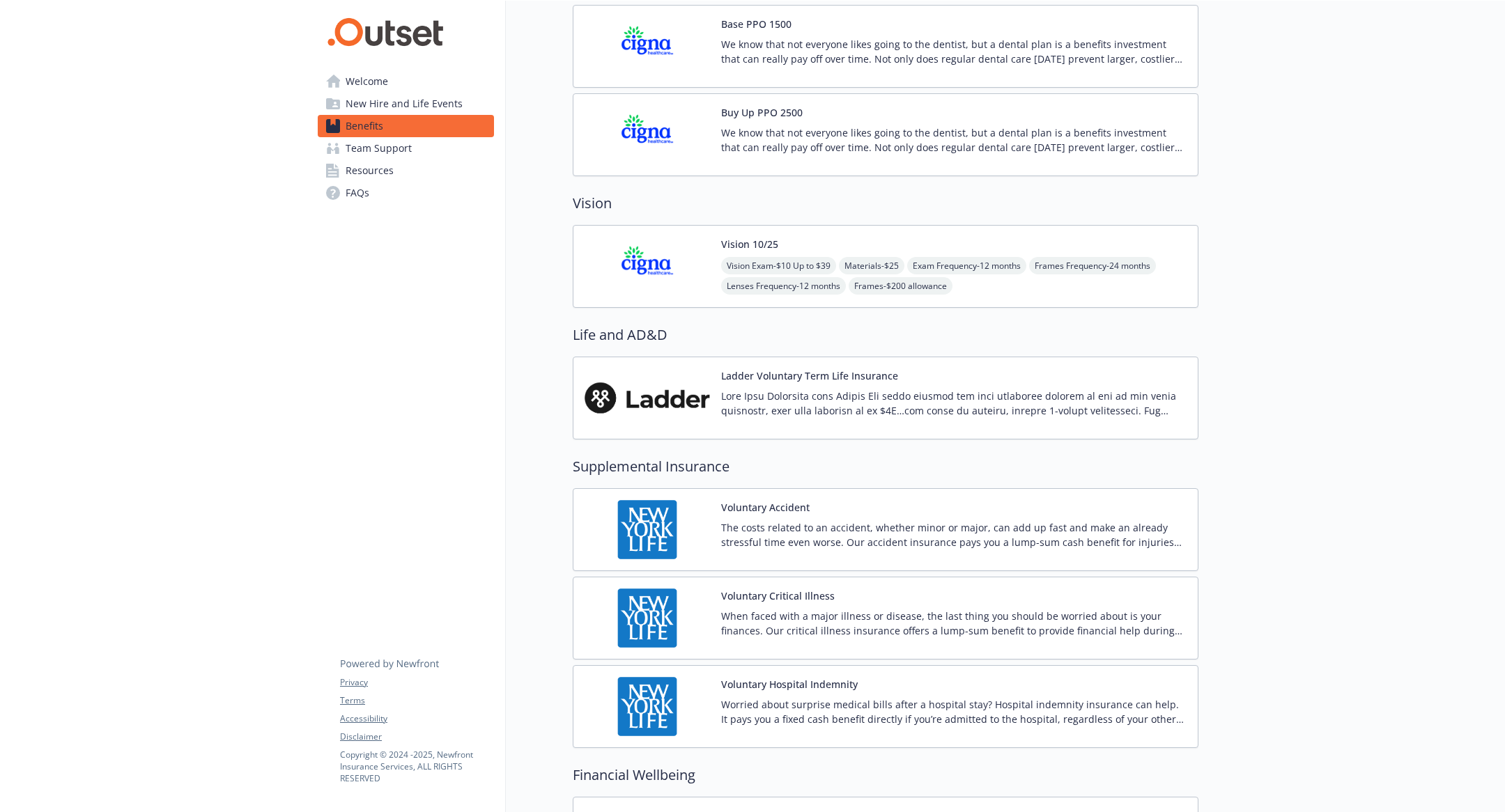
scroll to position [665, 0]
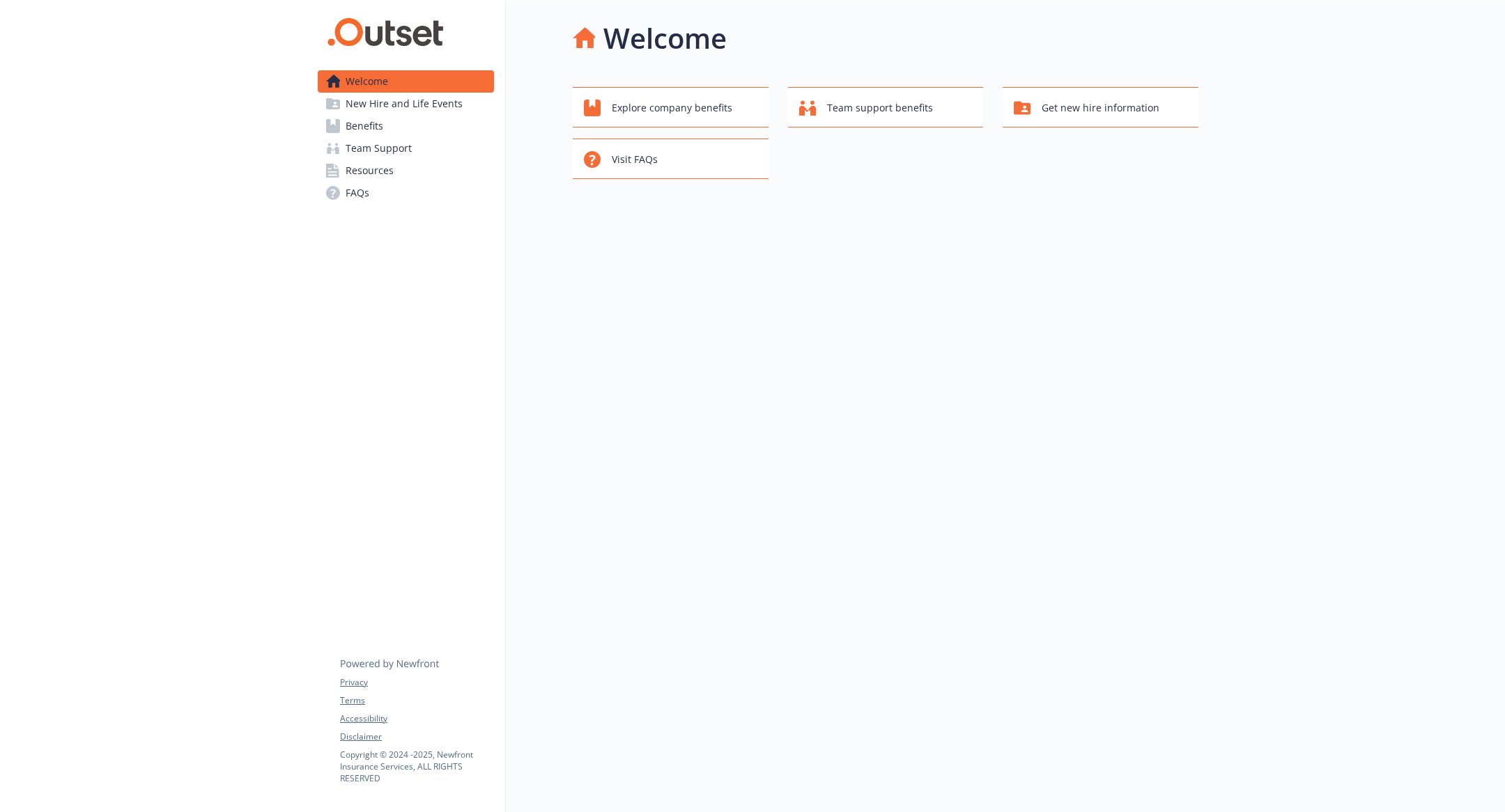
click at [421, 108] on span "New Hire and Life Events" at bounding box center [404, 104] width 117 height 23
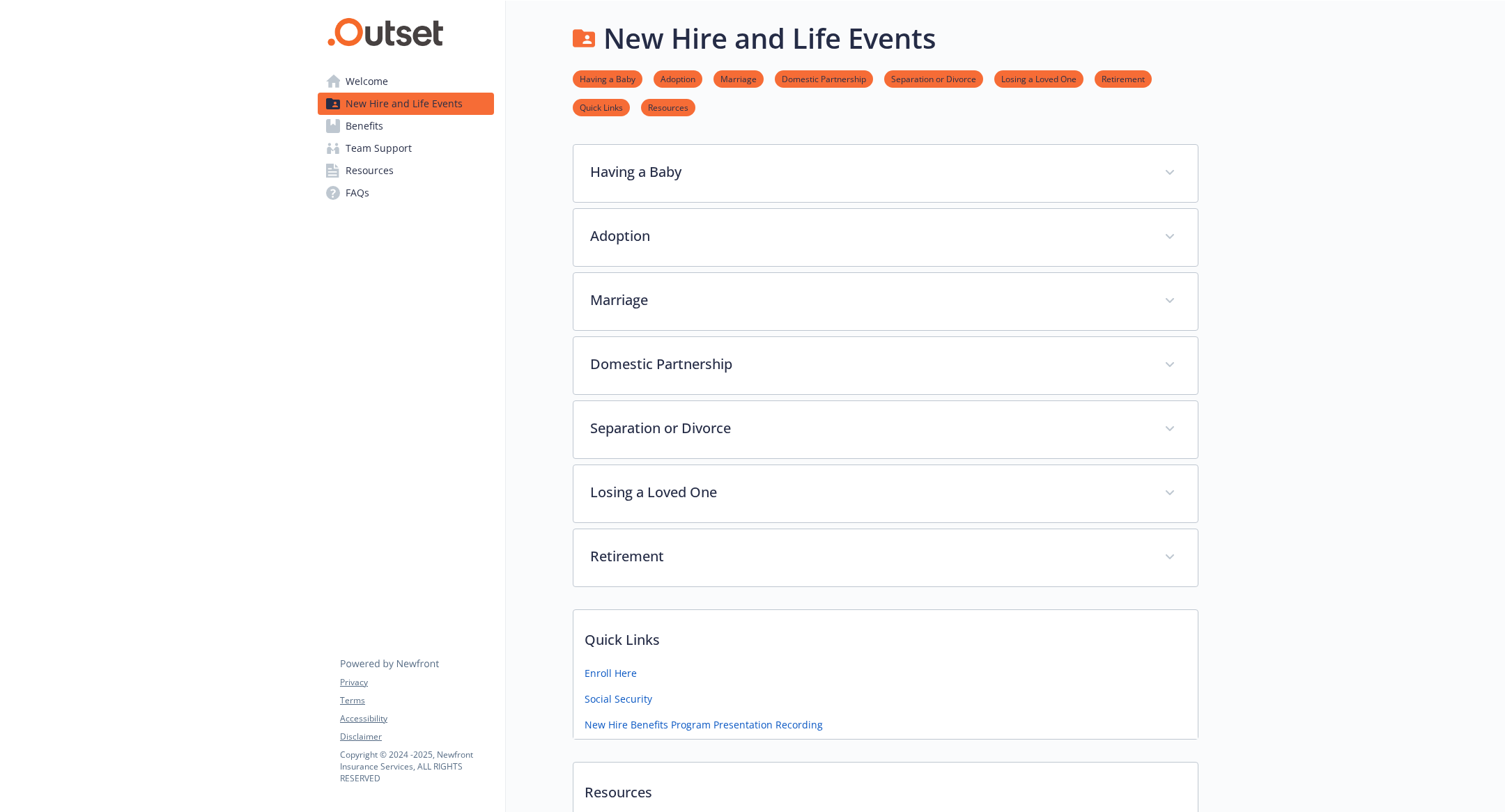
click at [421, 114] on span "New Hire and Life Events" at bounding box center [404, 104] width 117 height 23
click at [457, 121] on link "Benefits" at bounding box center [405, 126] width 176 height 23
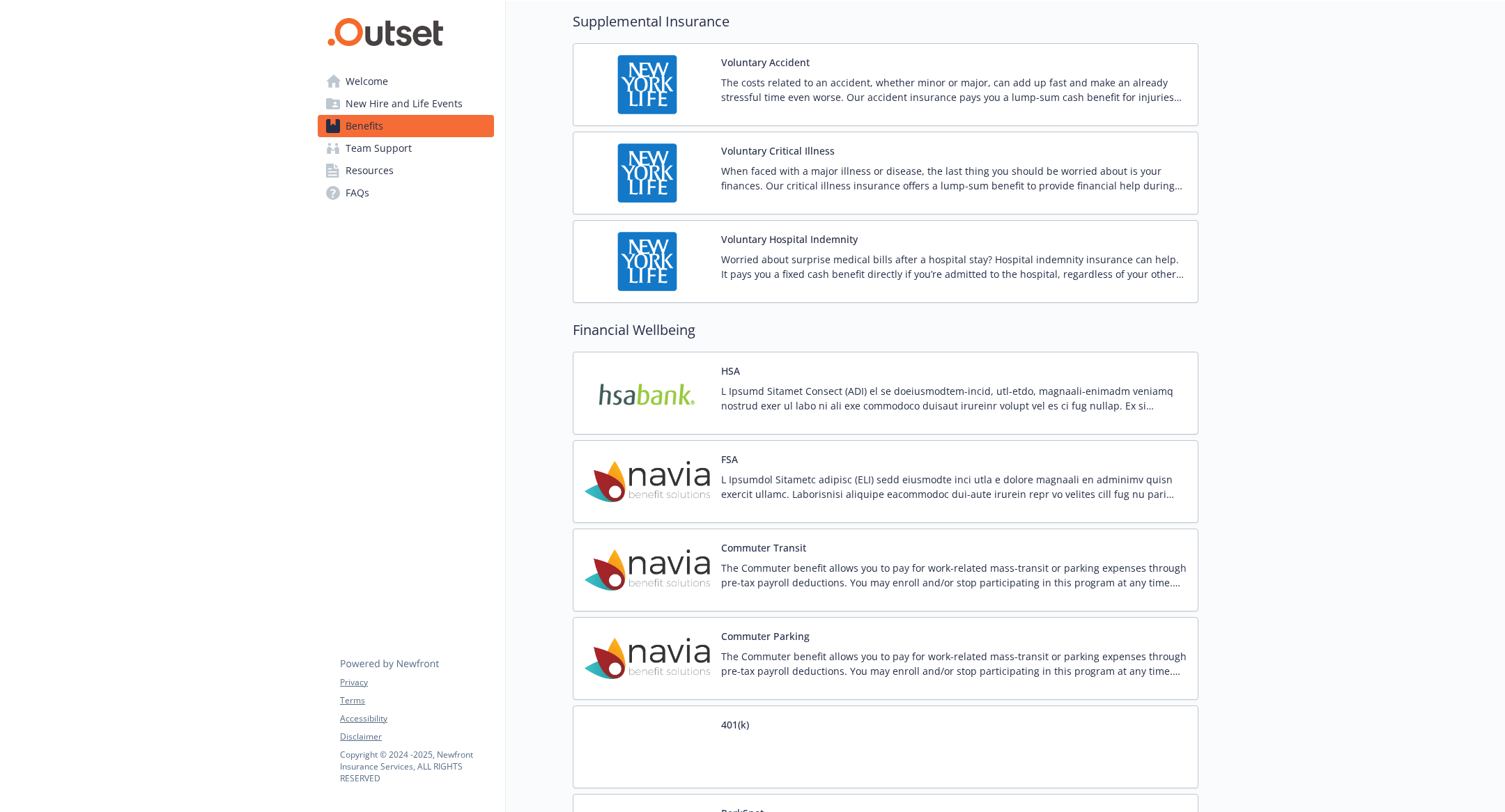
scroll to position [1360, 0]
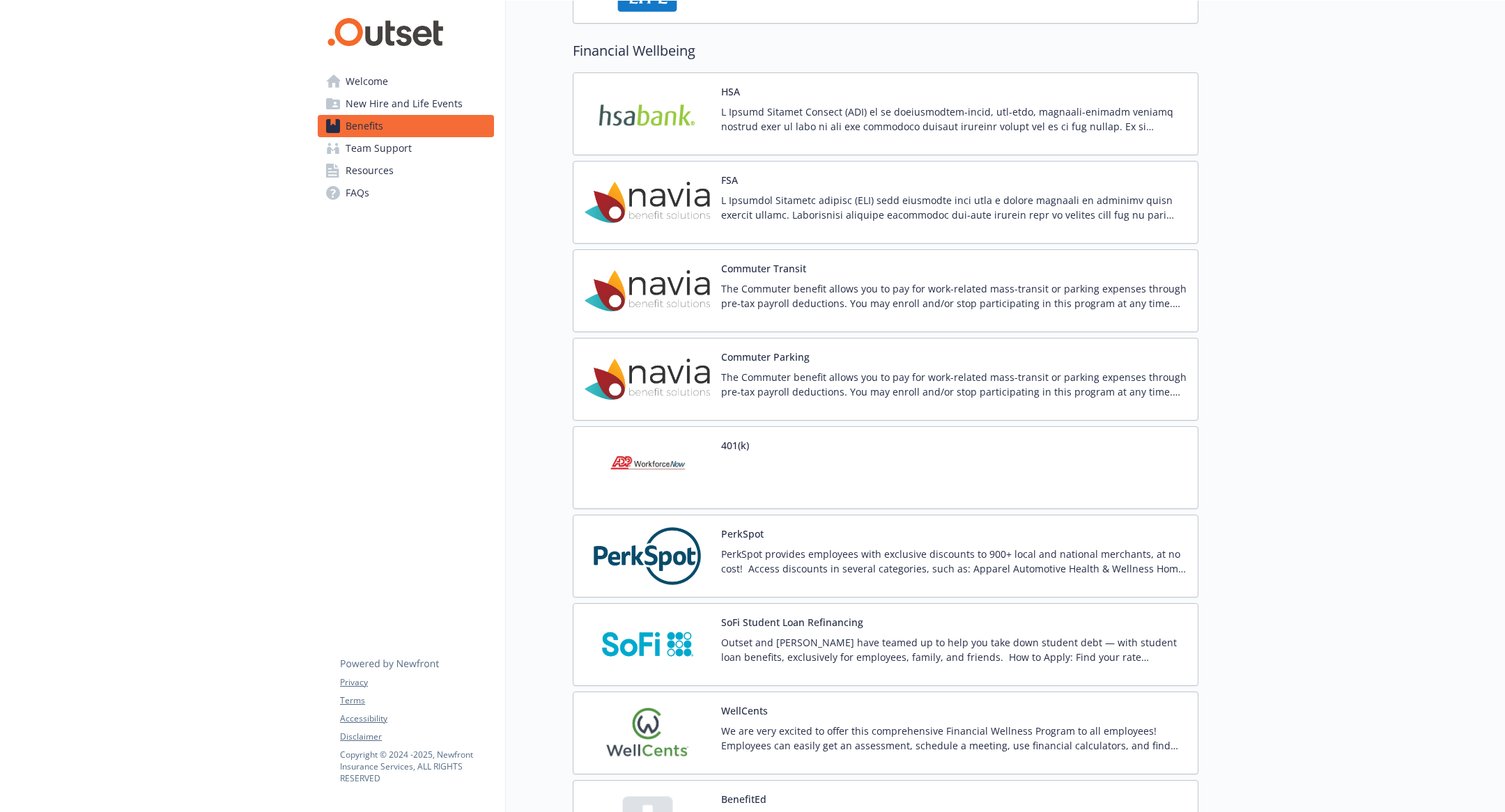
click at [822, 204] on p at bounding box center [954, 208] width 466 height 29
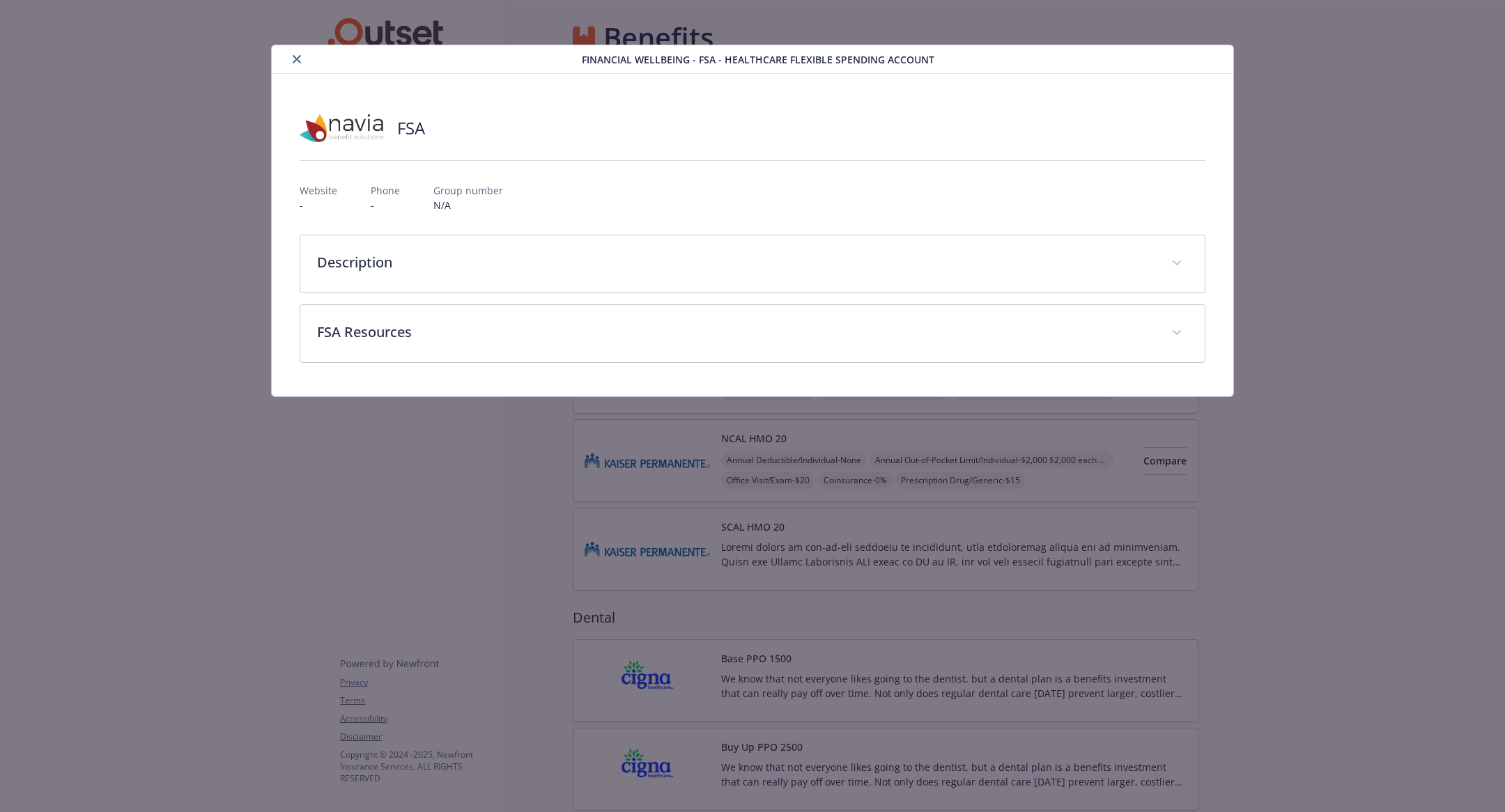
scroll to position [1360, 0]
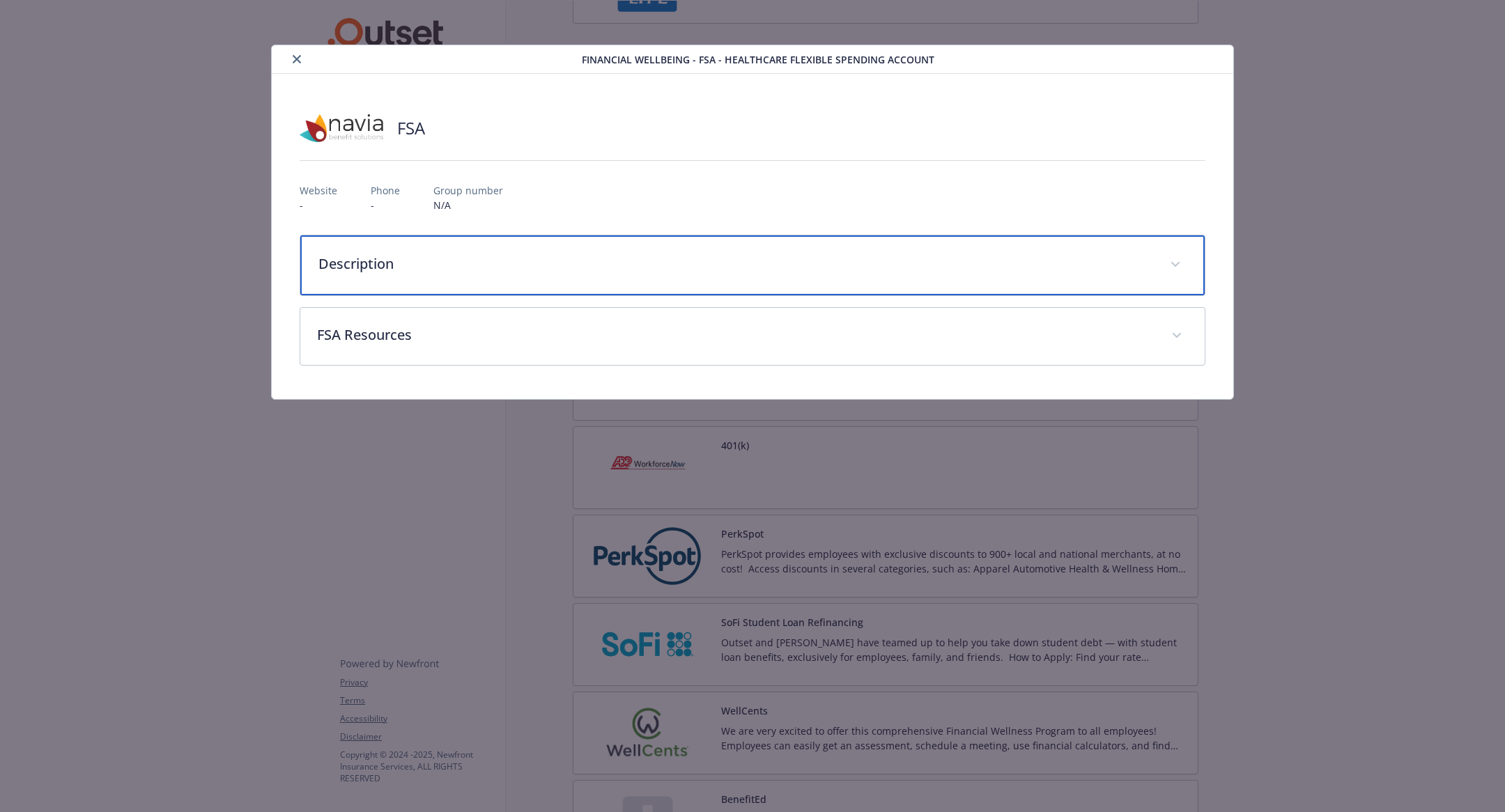
click at [777, 247] on div "Description" at bounding box center [752, 265] width 904 height 60
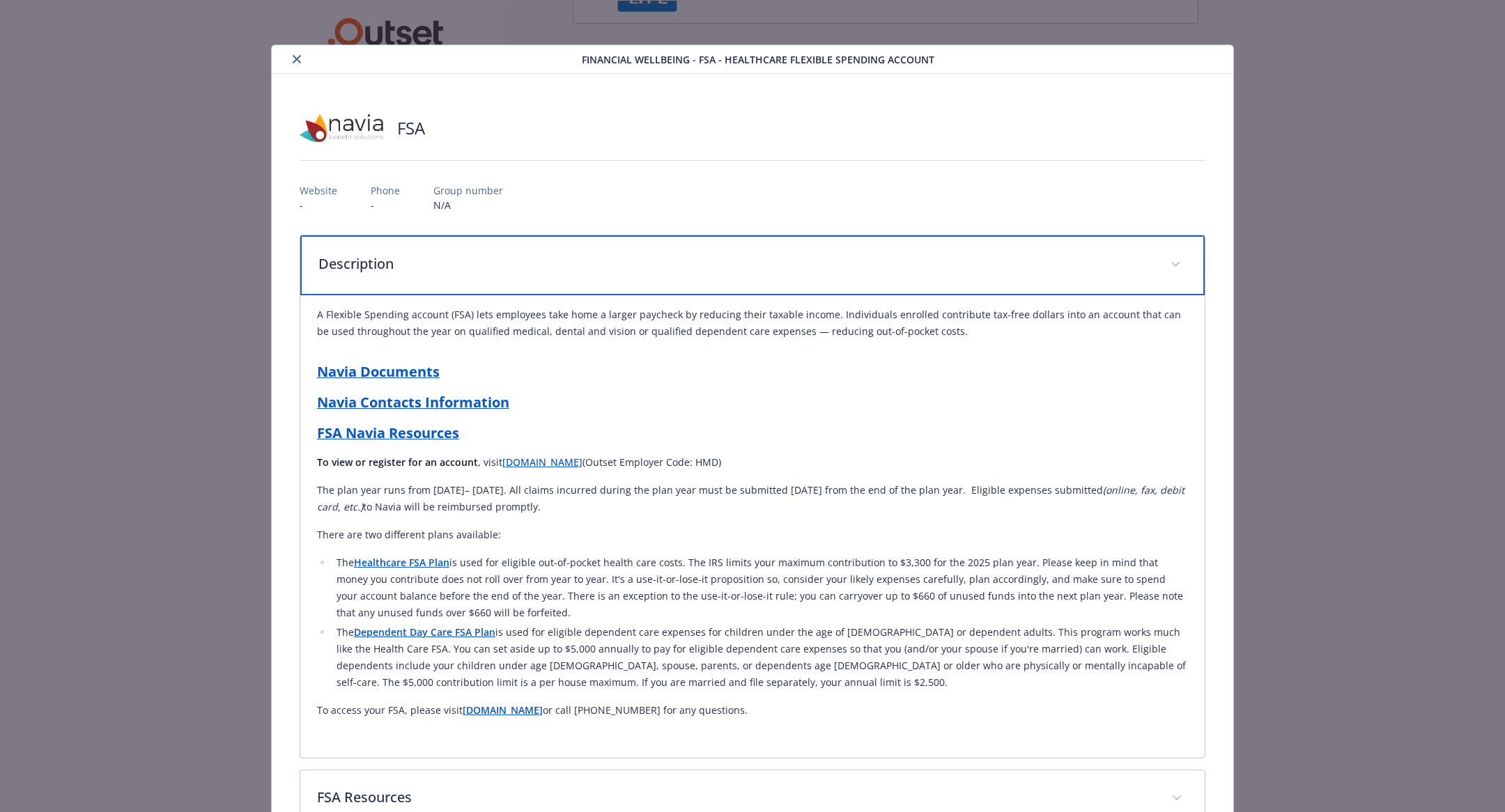
scroll to position [50, 0]
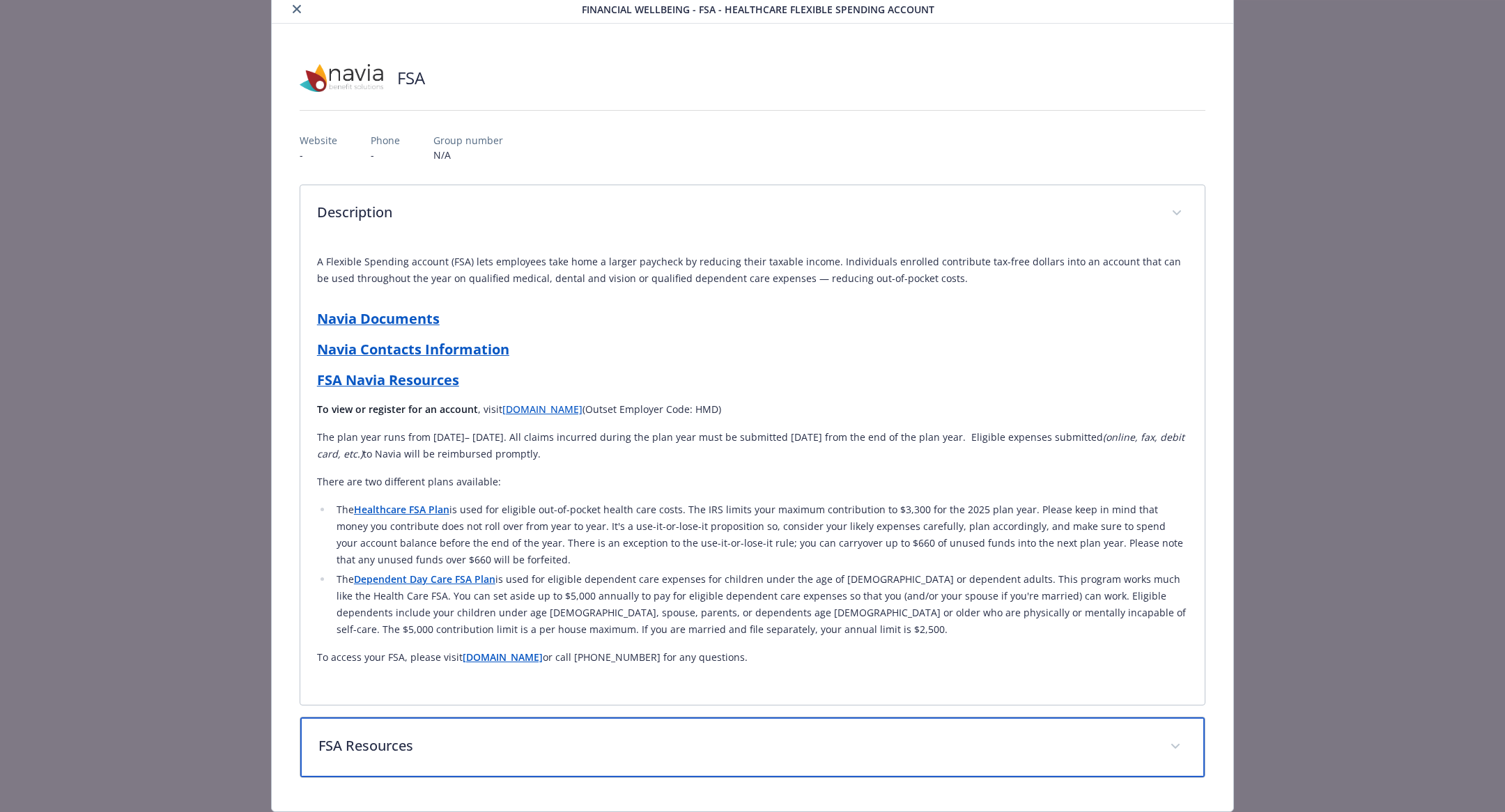
click at [523, 737] on p "FSA Resources" at bounding box center [736, 746] width 835 height 21
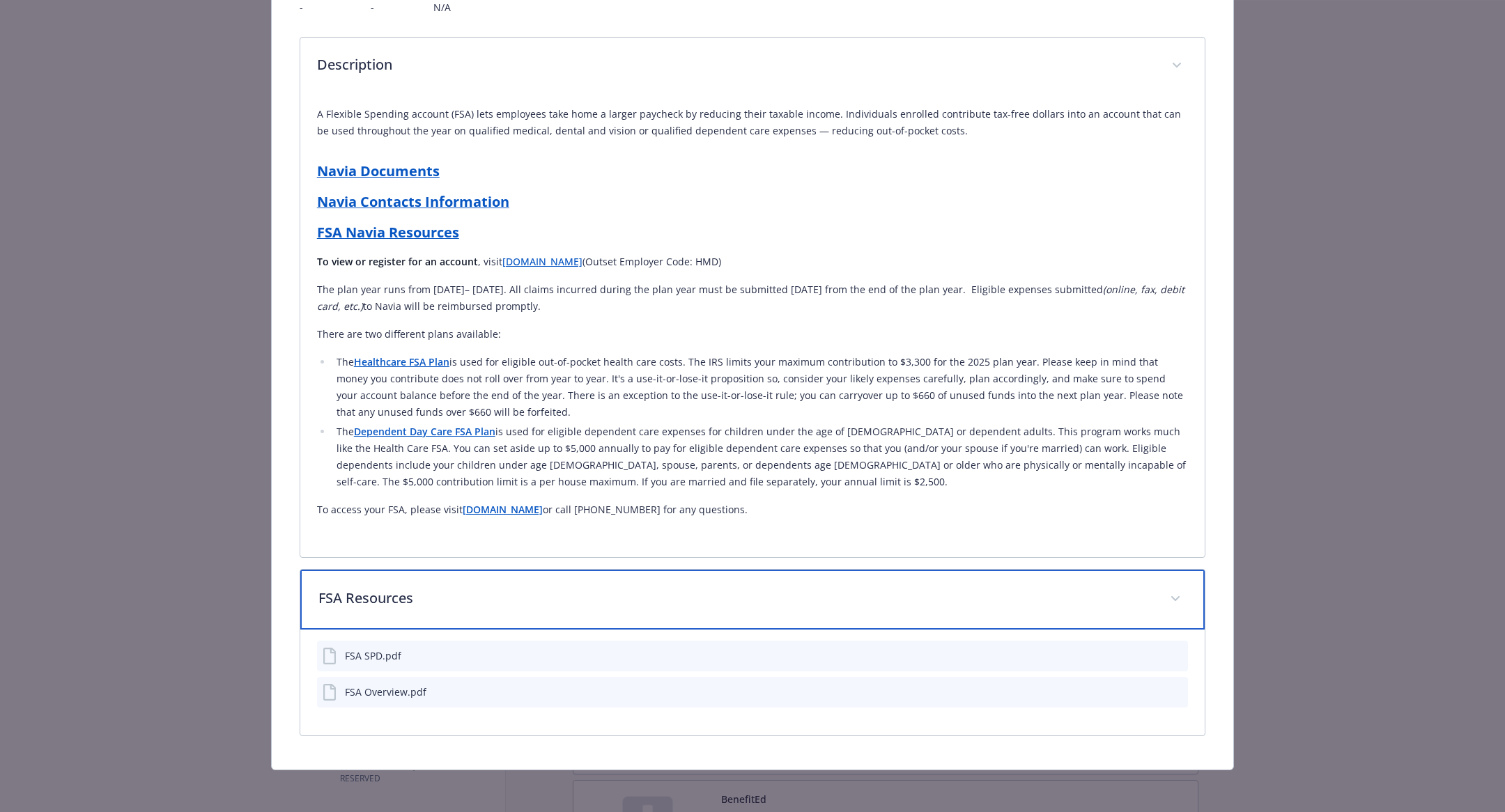
scroll to position [192, 0]
